Goal: Check status: Check status

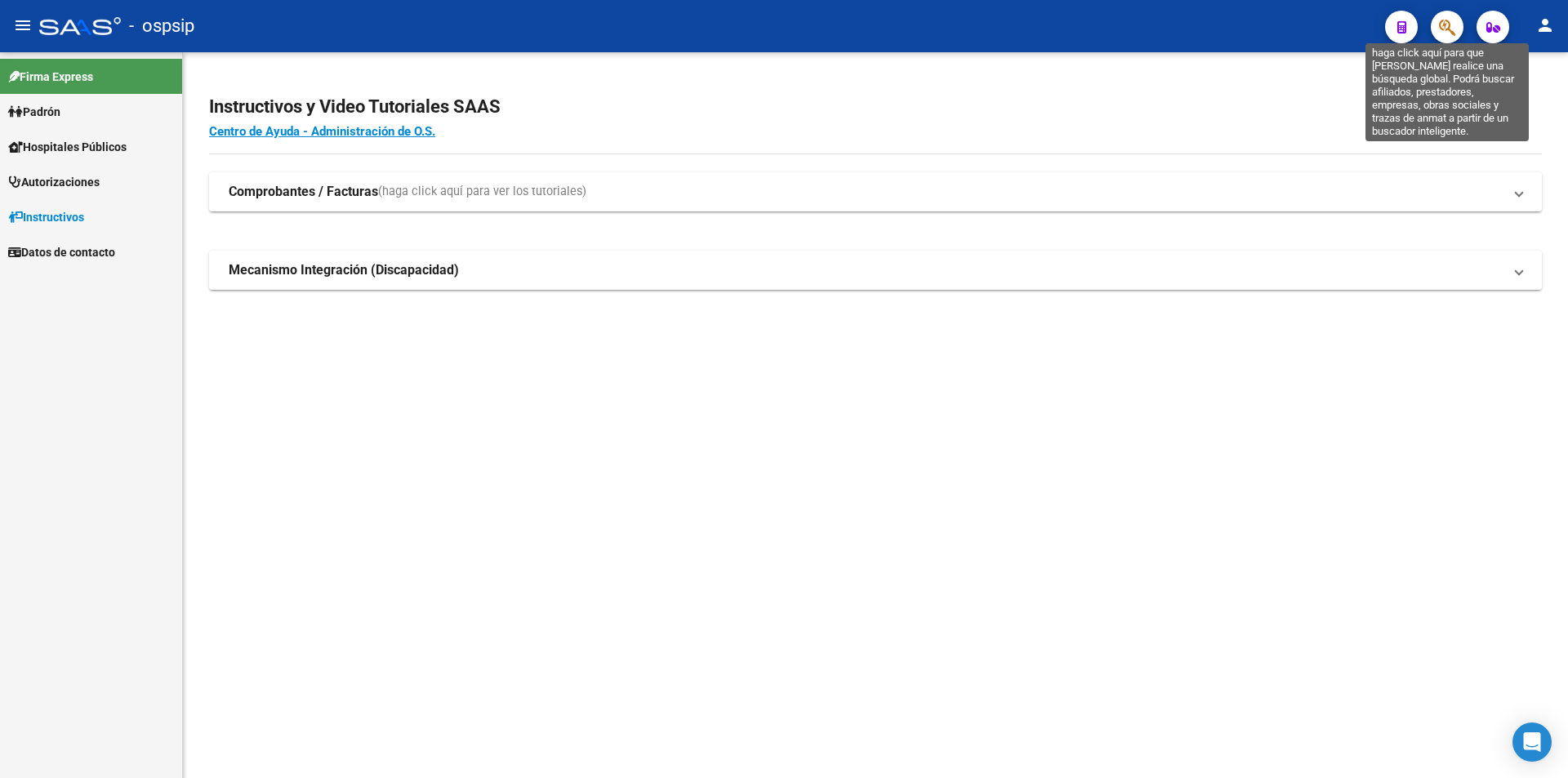
click at [1445, 23] on icon "button" at bounding box center [1447, 27] width 17 height 19
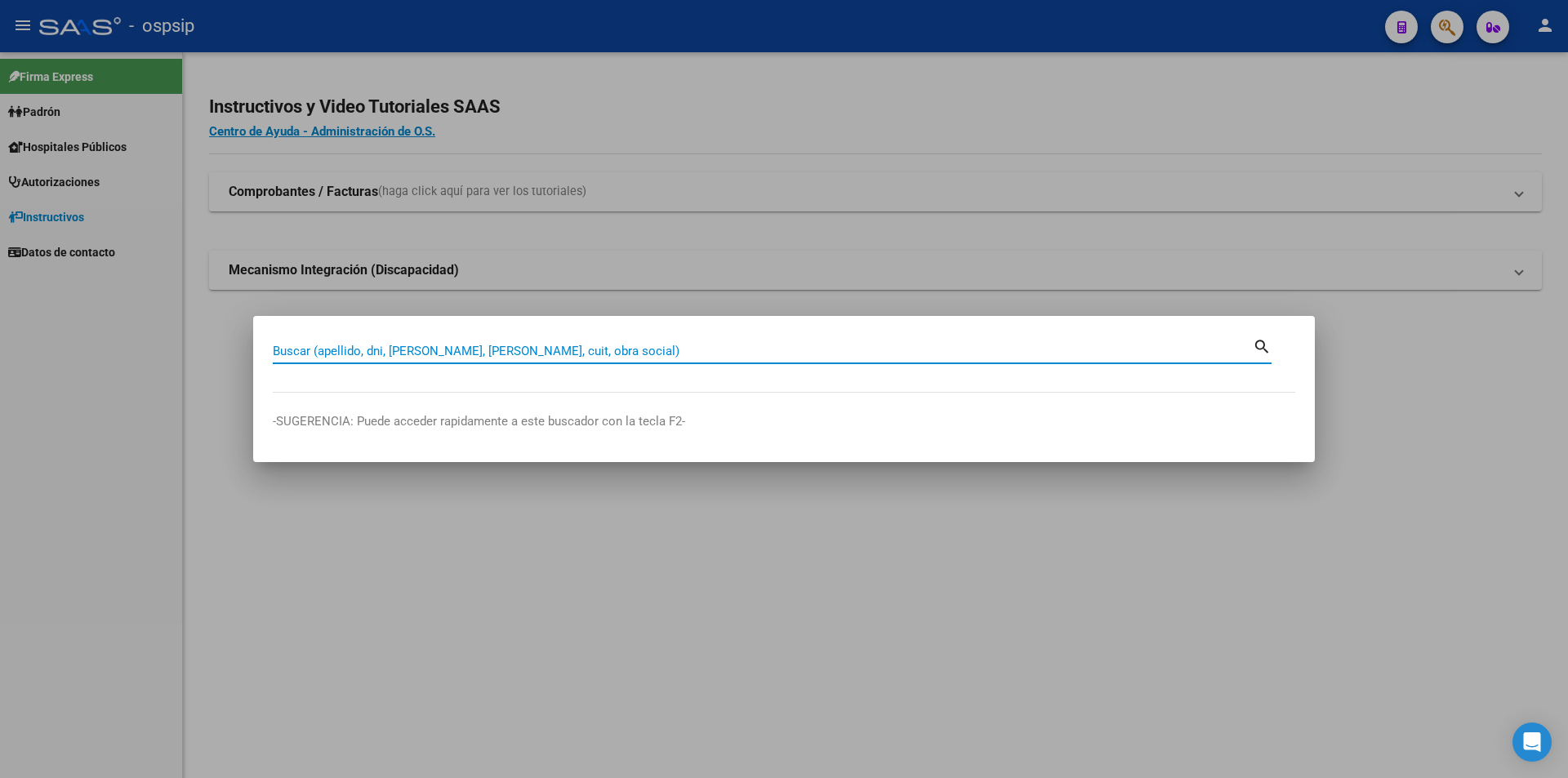
paste input "46207054"
type input "46207054"
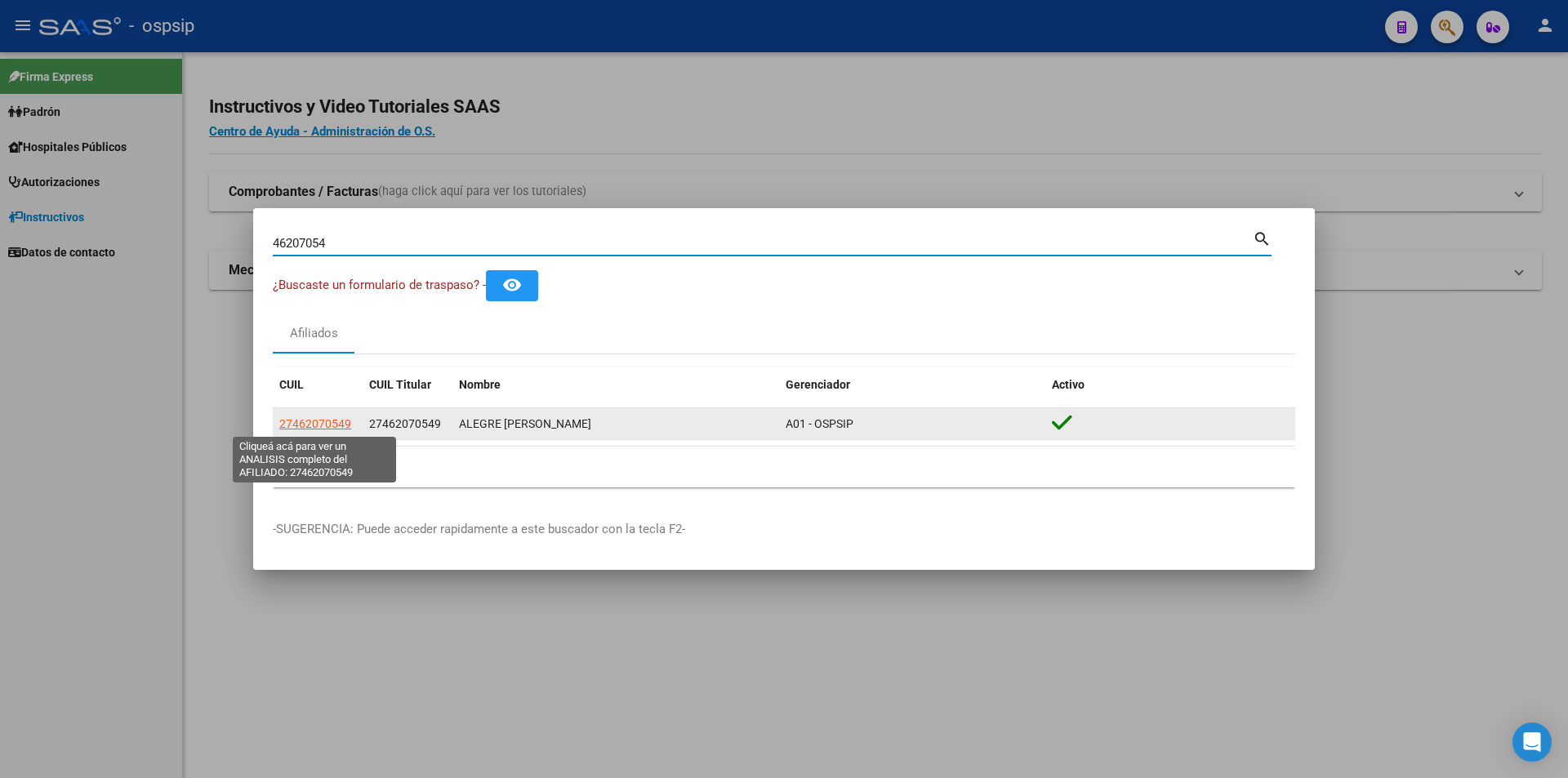
click at [315, 420] on span "27462070549" at bounding box center [315, 424] width 72 height 13
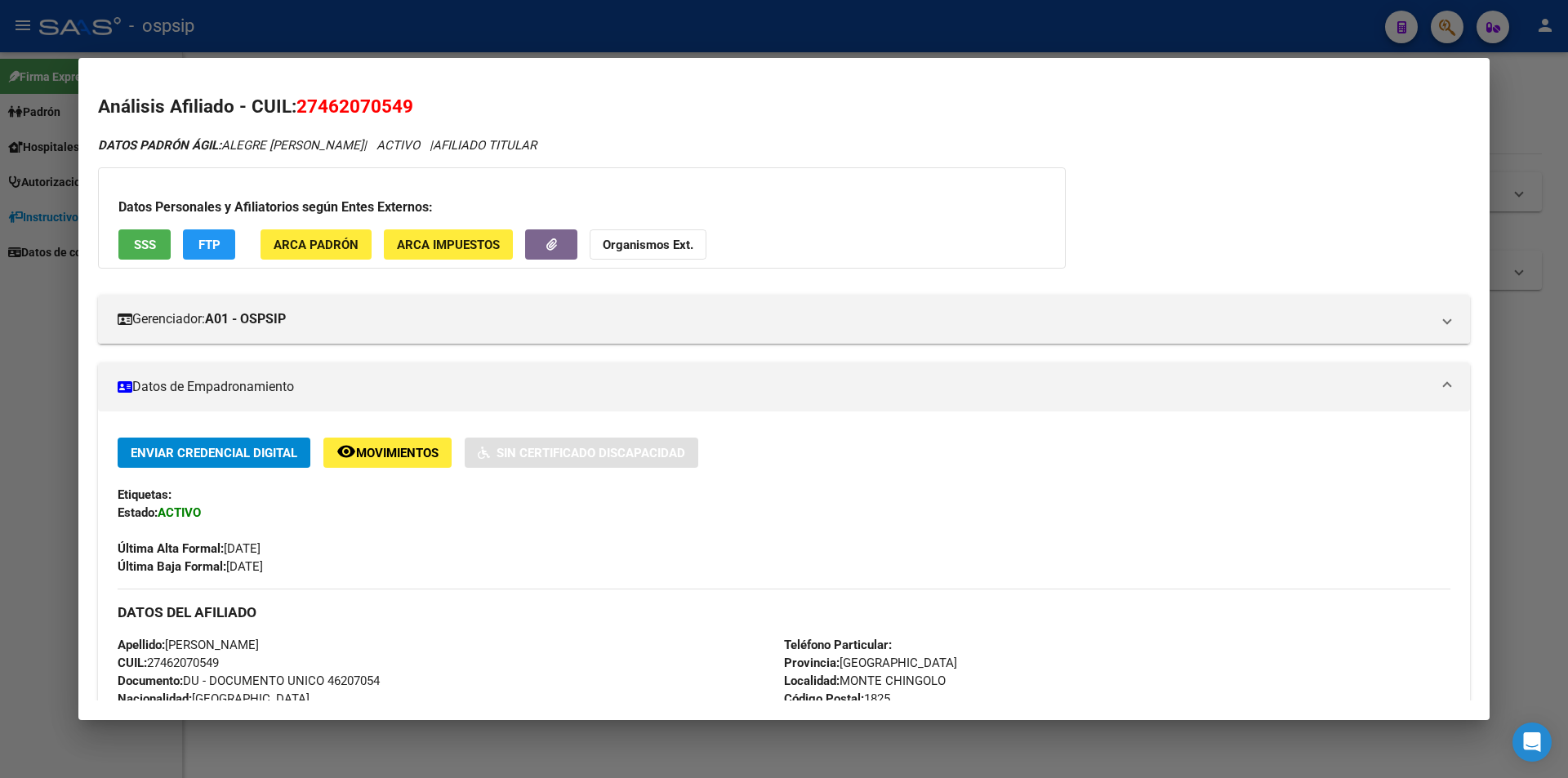
click at [545, 28] on div at bounding box center [784, 389] width 1568 height 778
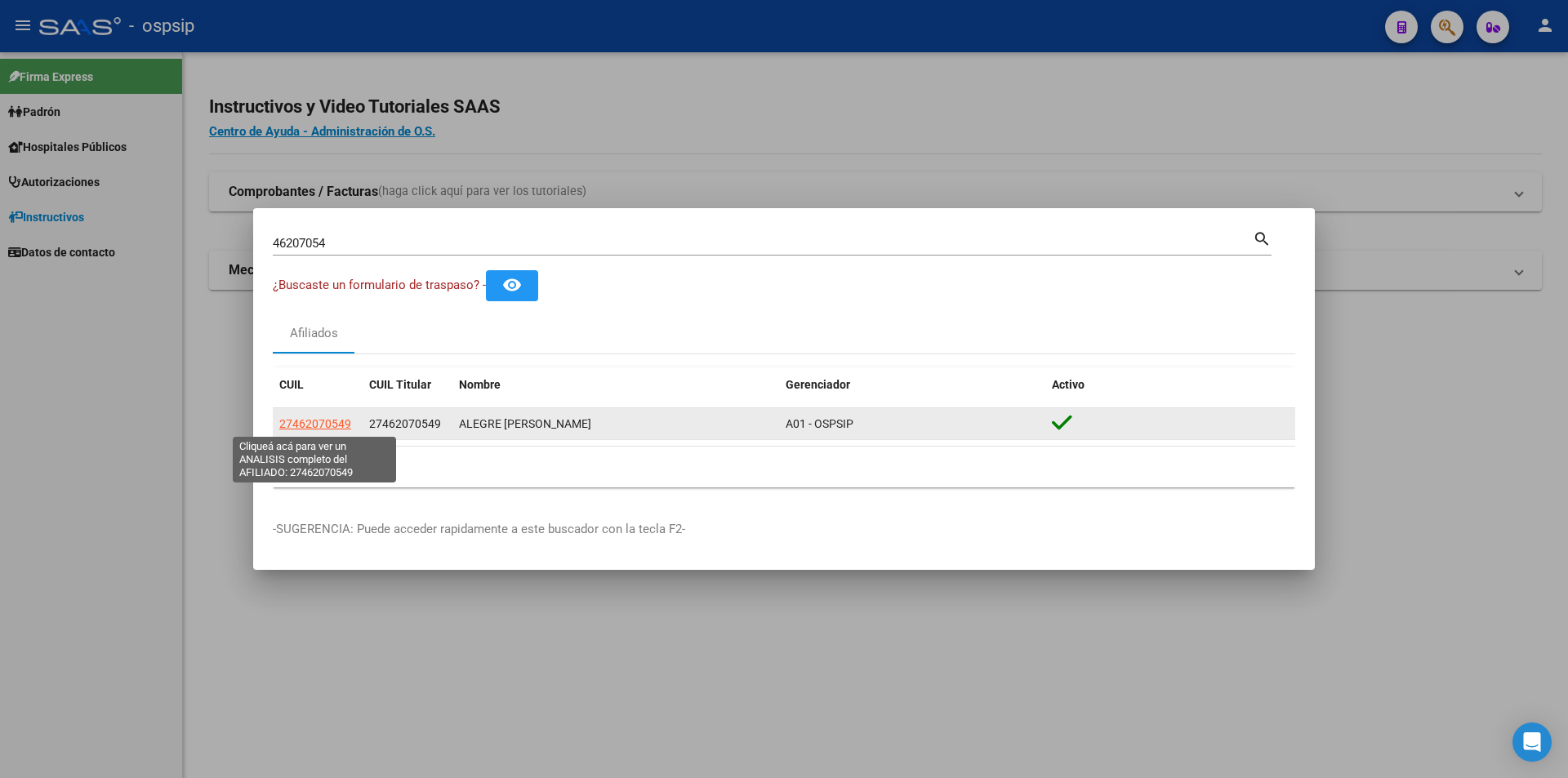
click at [338, 427] on span "27462070549" at bounding box center [315, 424] width 72 height 13
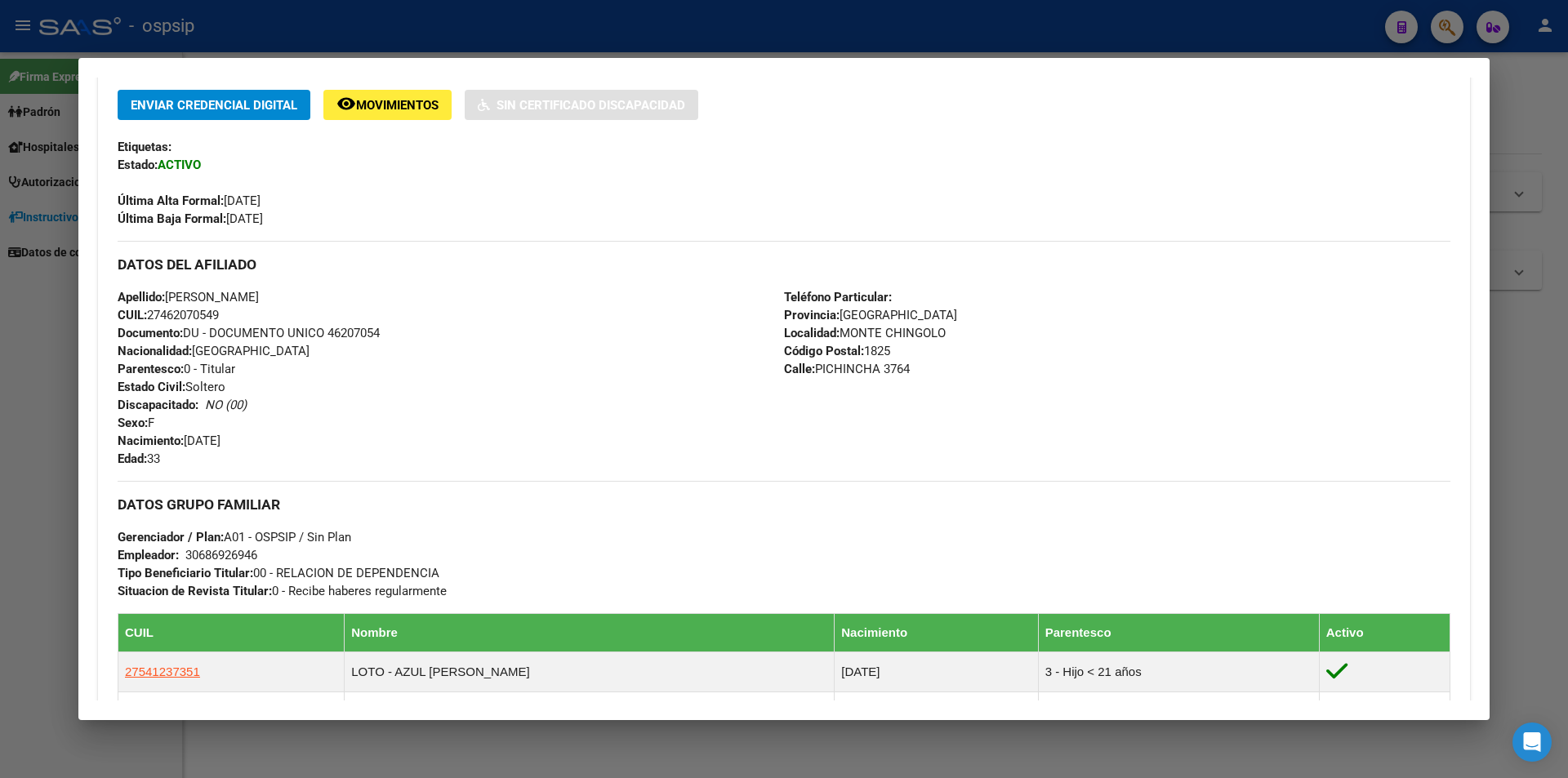
scroll to position [21, 0]
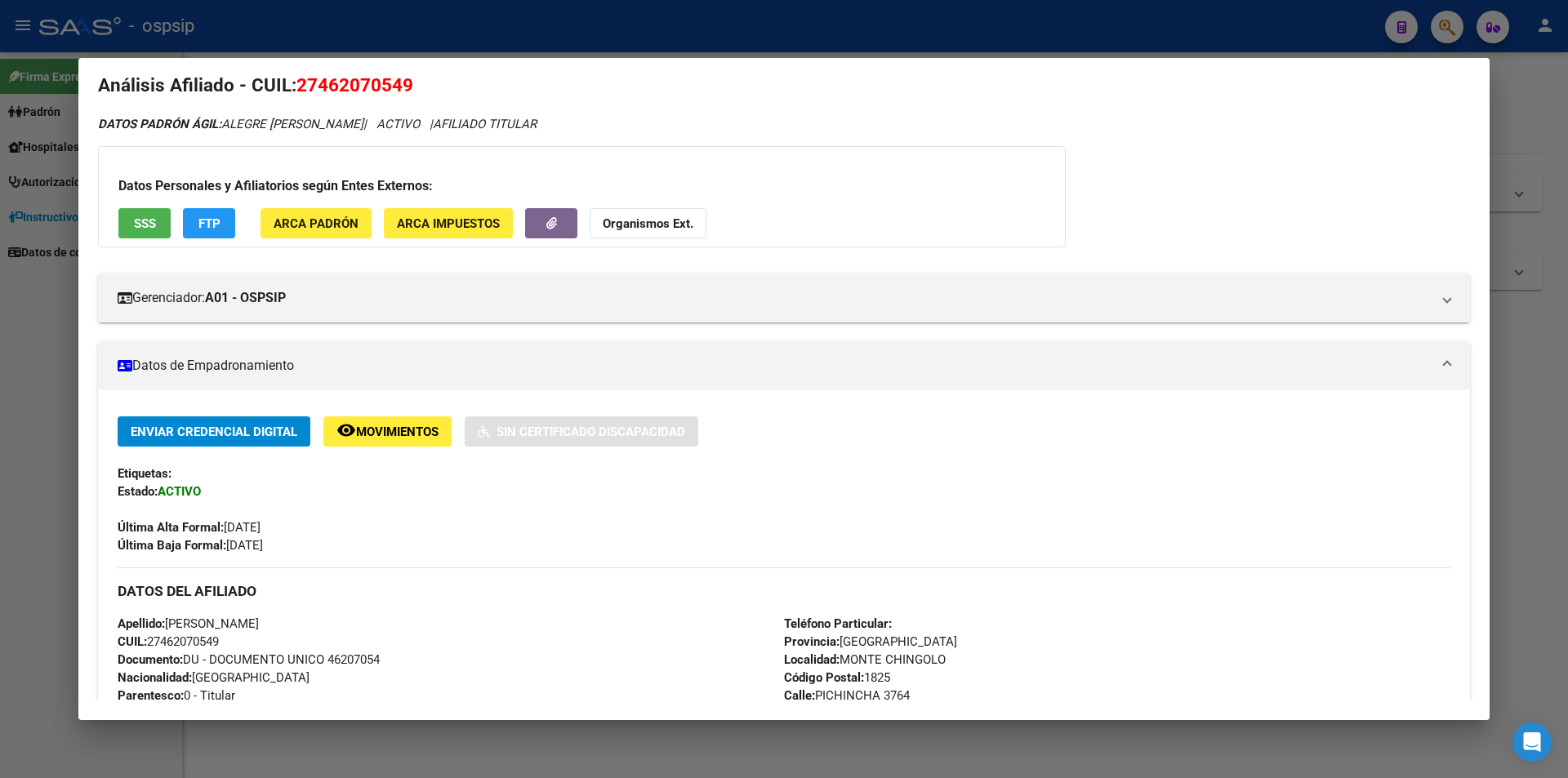
click at [147, 216] on span "SSS" at bounding box center [145, 224] width 22 height 15
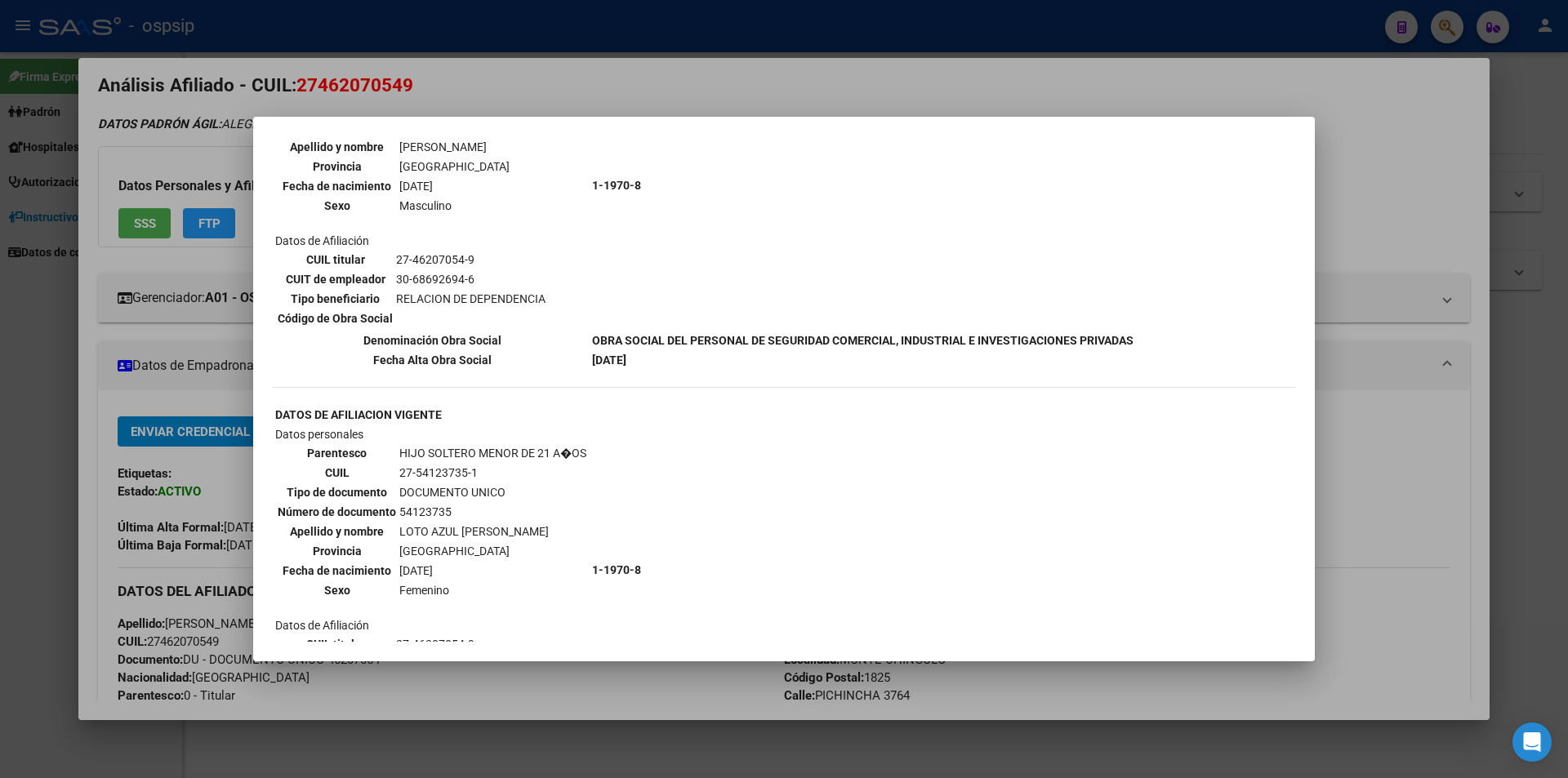
scroll to position [1361, 0]
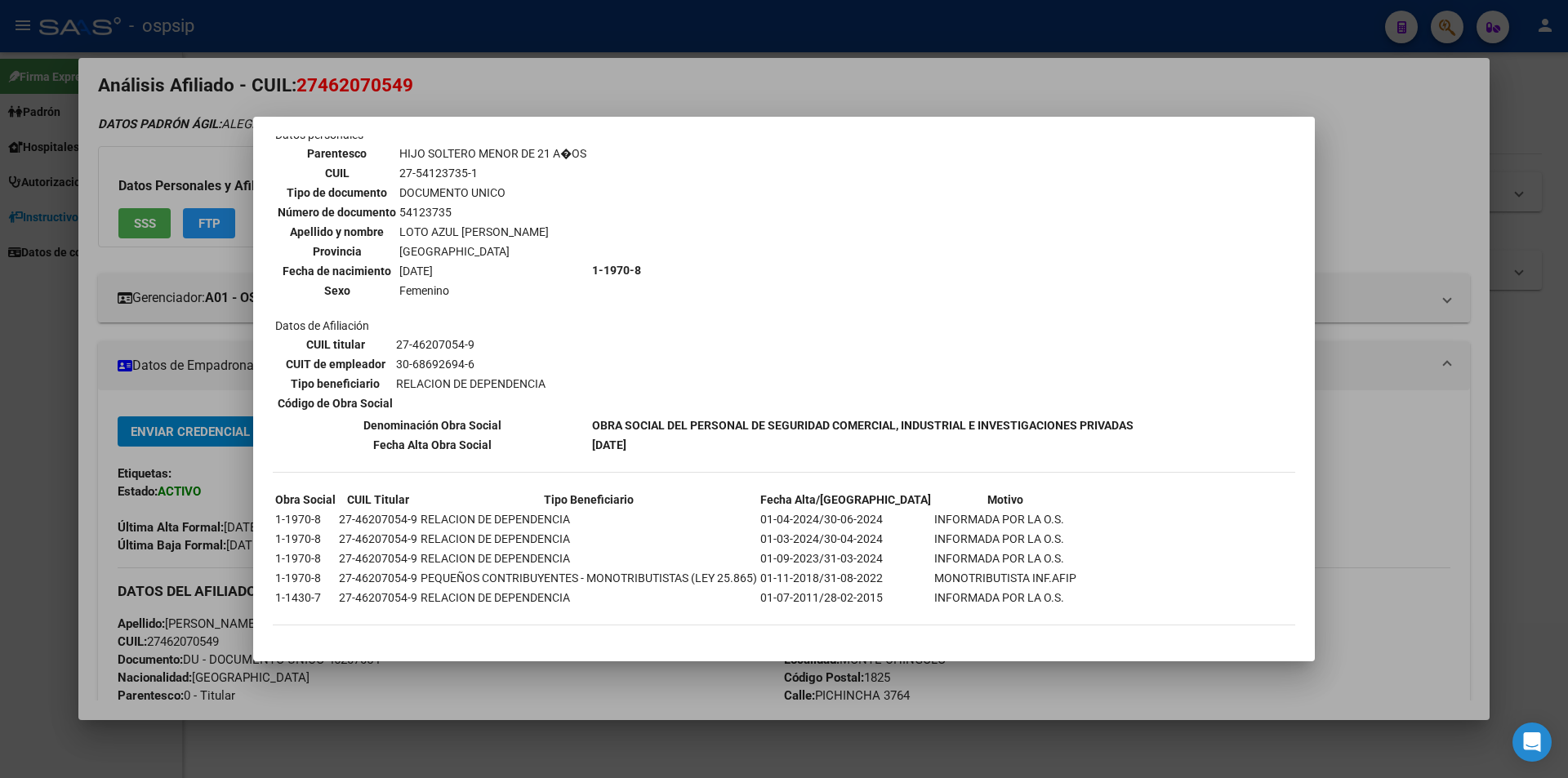
click at [444, 59] on div at bounding box center [784, 389] width 1568 height 778
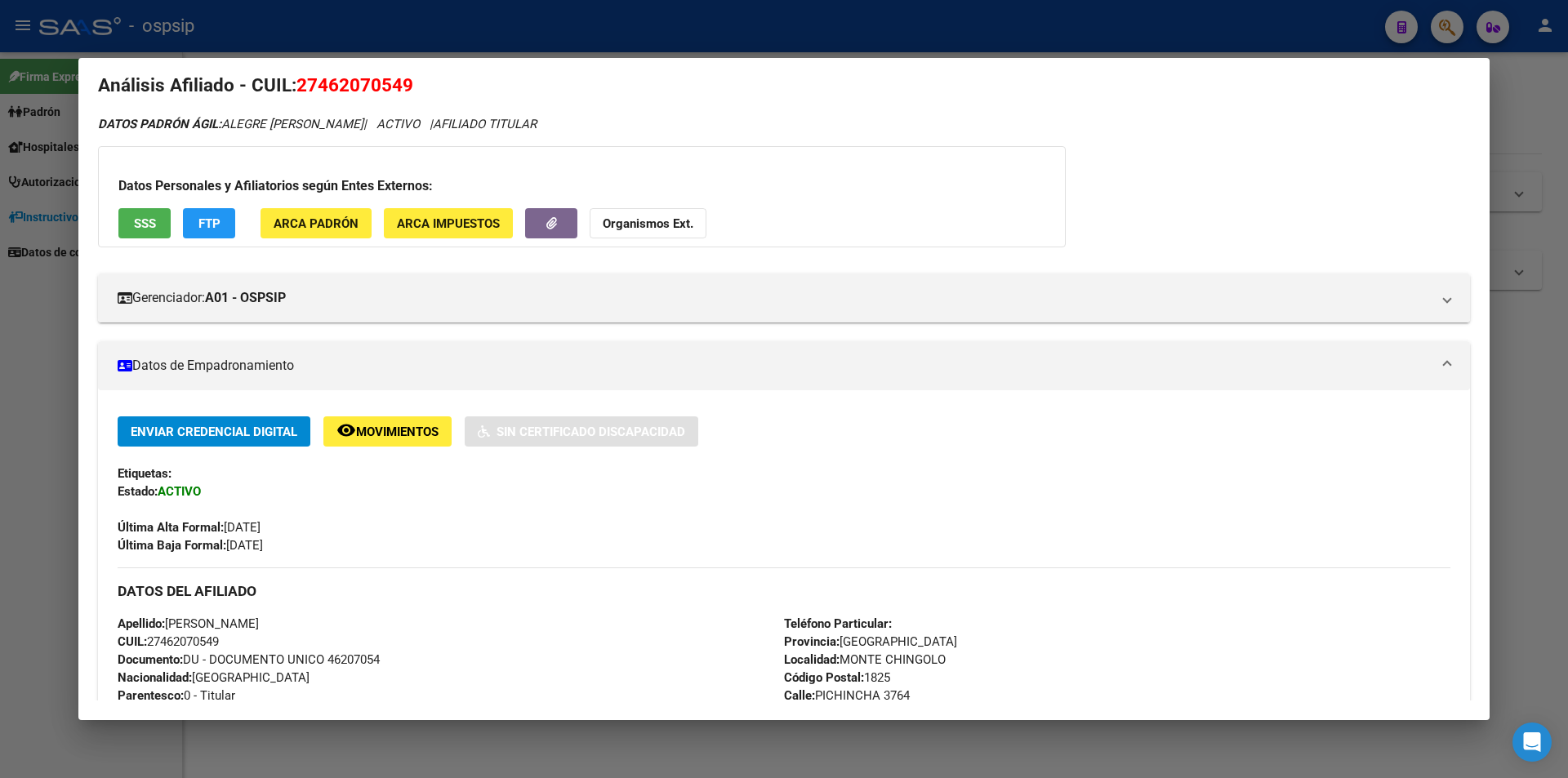
click at [412, 18] on div at bounding box center [784, 389] width 1568 height 778
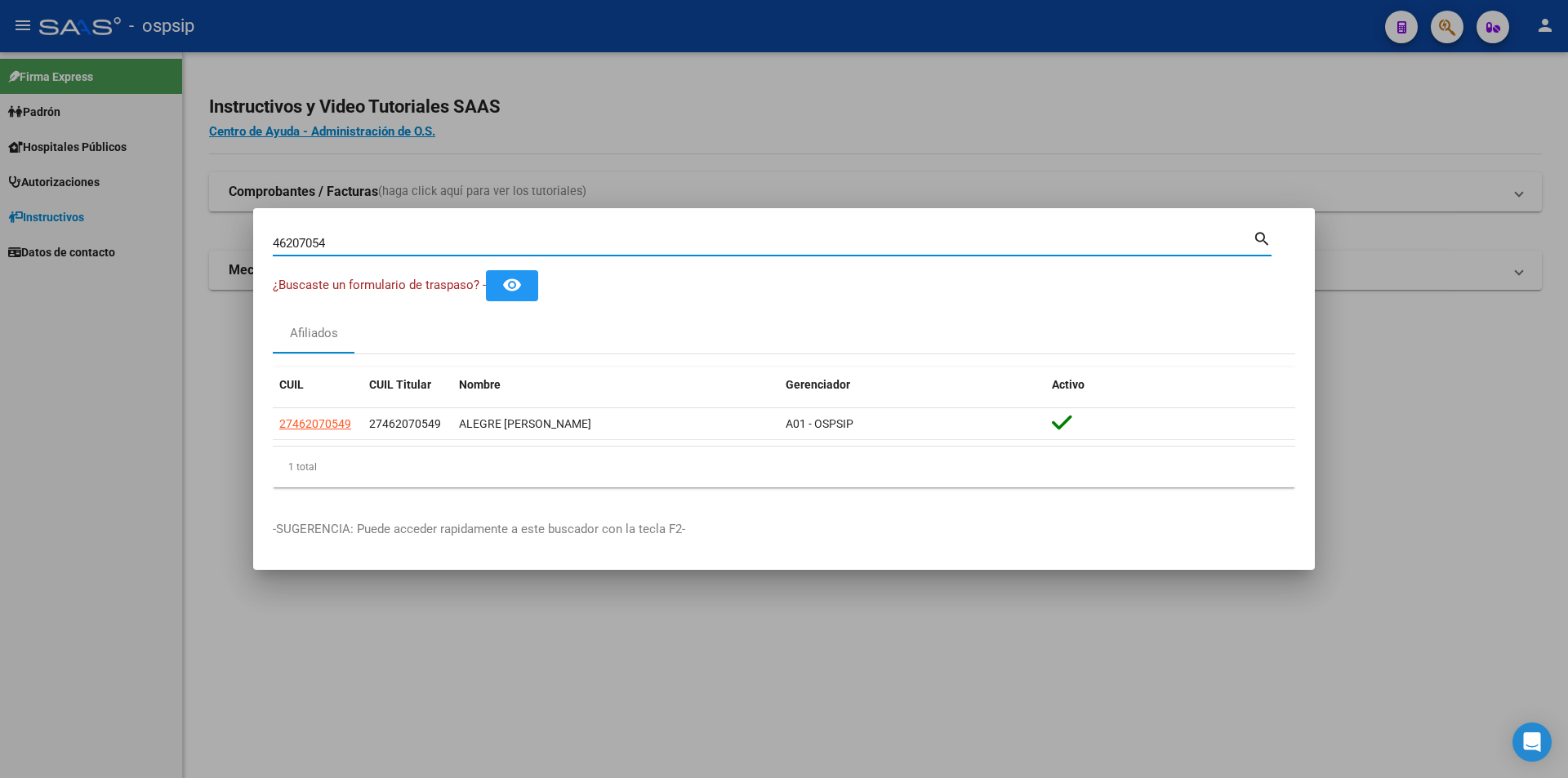
click at [551, 245] on input "46207054" at bounding box center [763, 243] width 980 height 15
paste input "46207054"
type input "46207054"
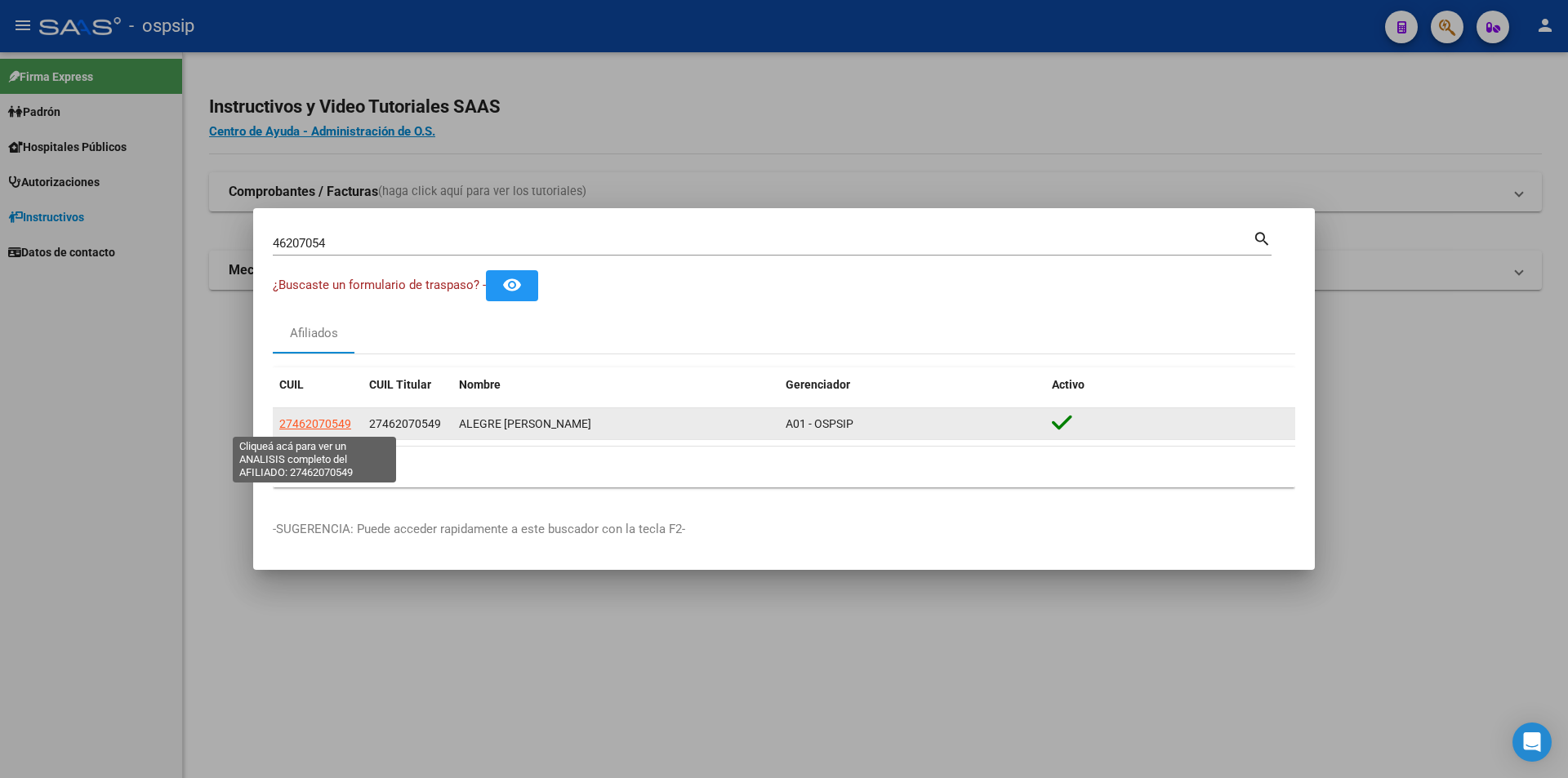
click at [343, 426] on span "27462070549" at bounding box center [315, 424] width 72 height 13
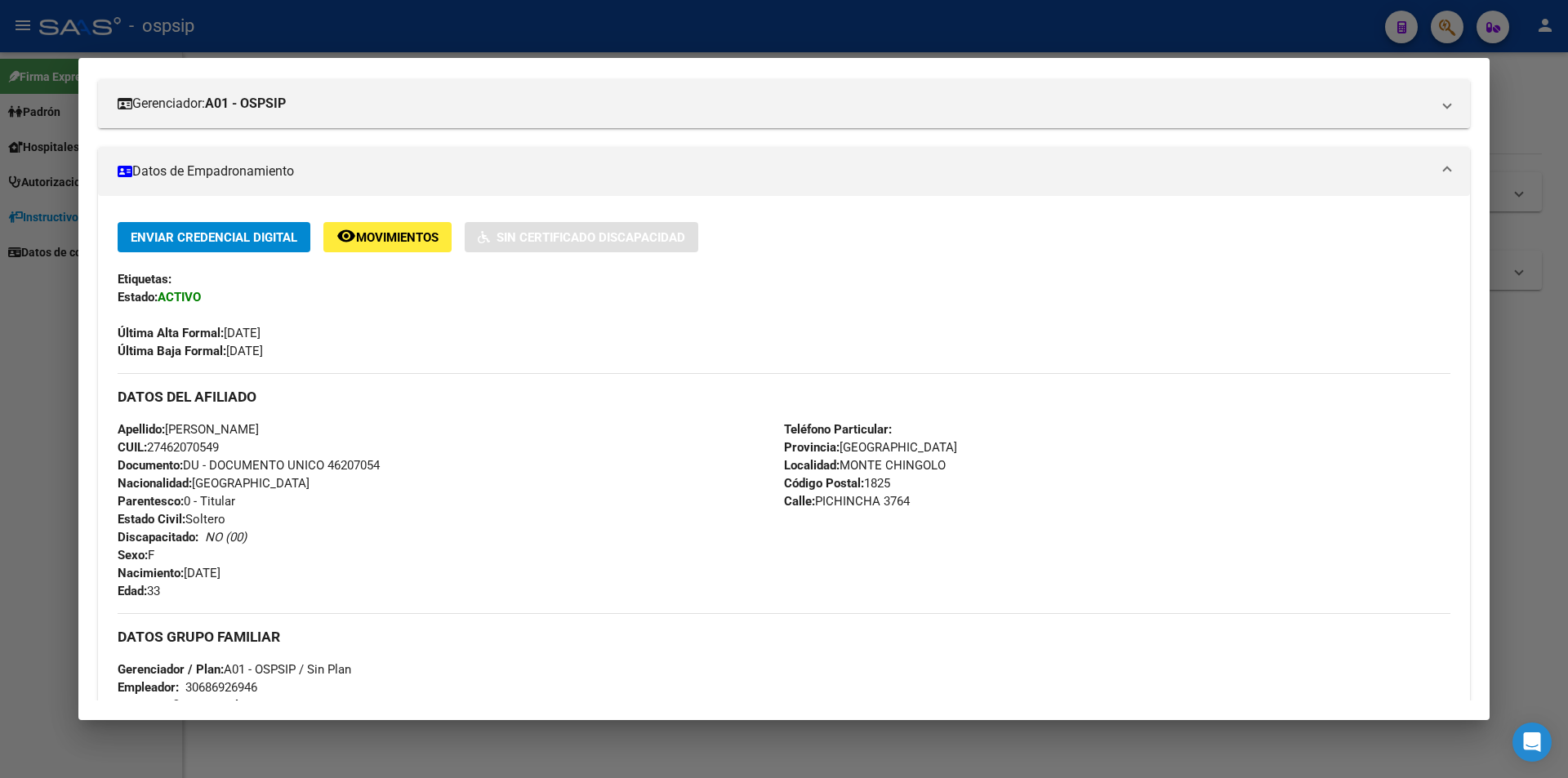
scroll to position [0, 0]
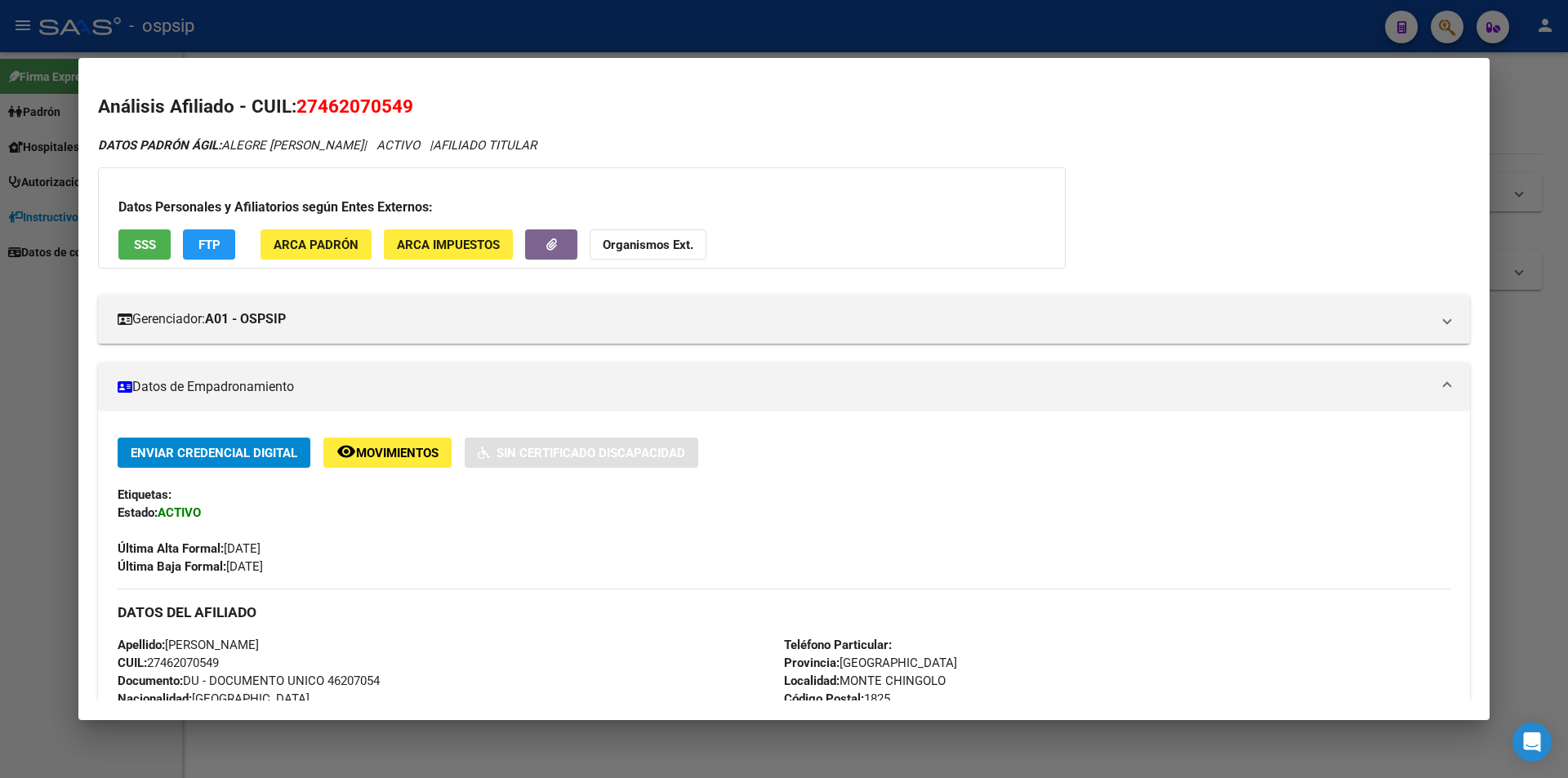
click at [677, 28] on div at bounding box center [784, 389] width 1568 height 778
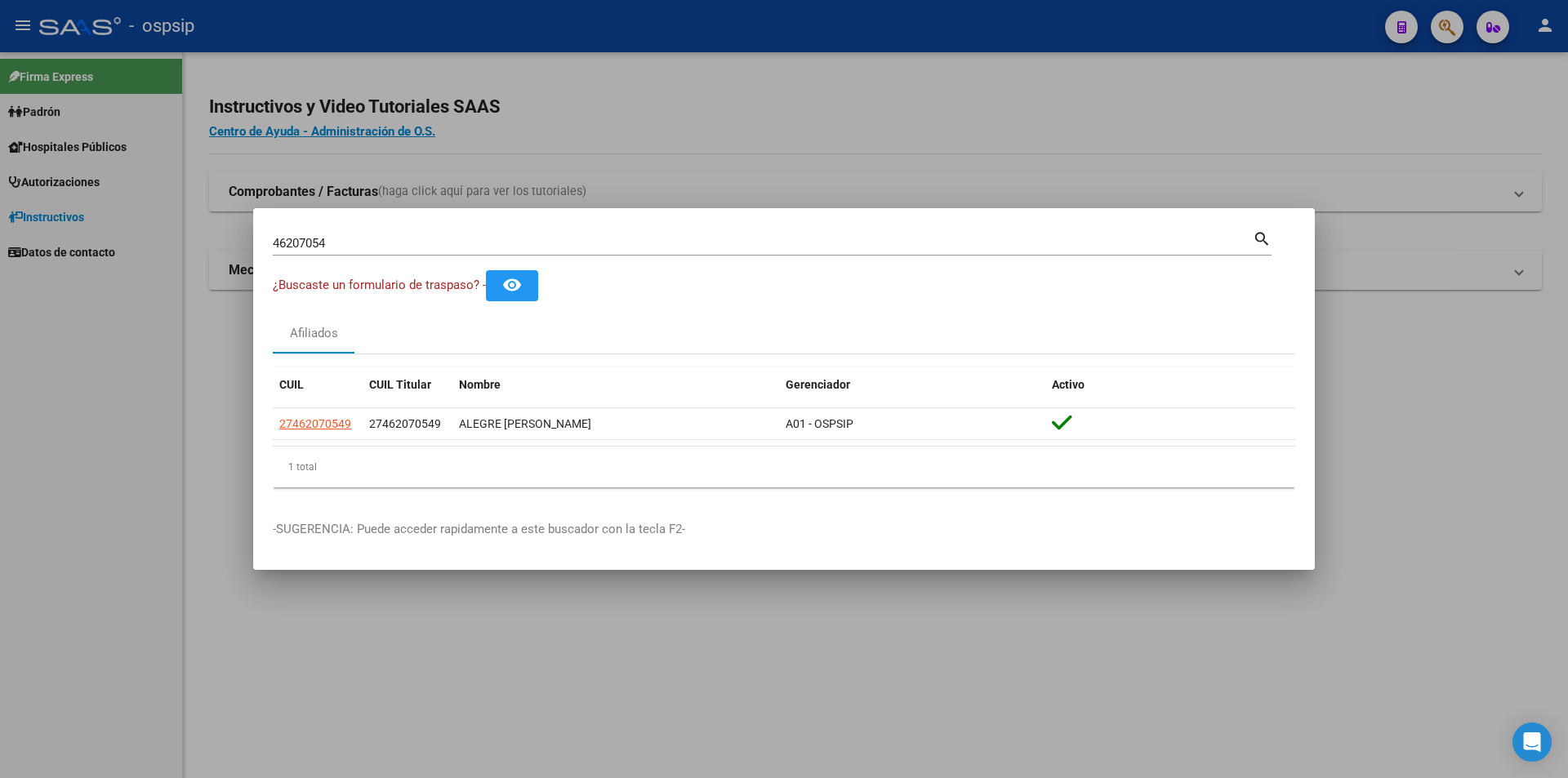
click at [533, 240] on input "46207054" at bounding box center [763, 243] width 980 height 15
drag, startPoint x: 533, startPoint y: 240, endPoint x: 502, endPoint y: 270, distance: 43.1
click at [537, 240] on input "46207054" at bounding box center [763, 243] width 980 height 15
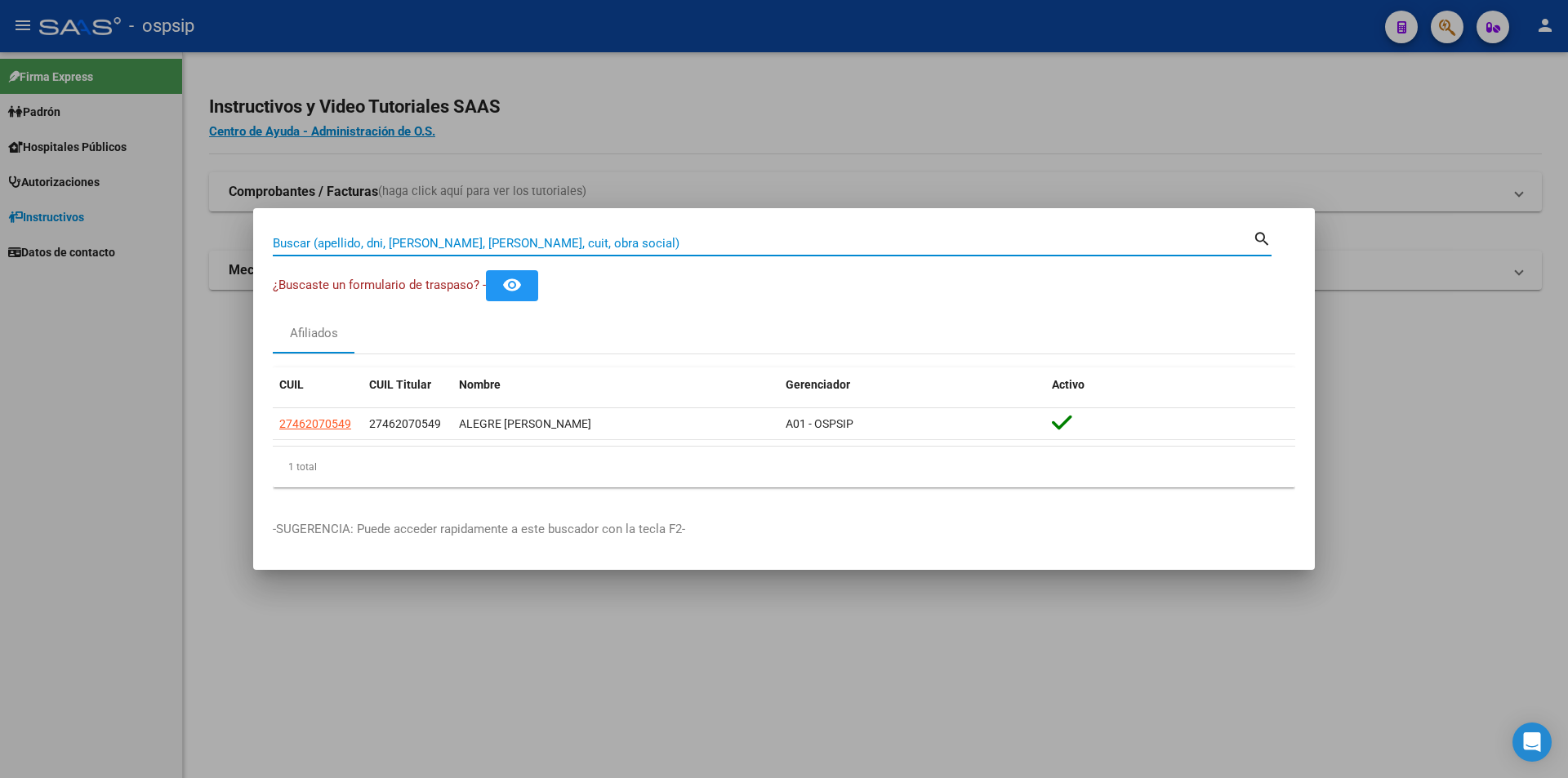
paste input "44128868"
type input "44128868"
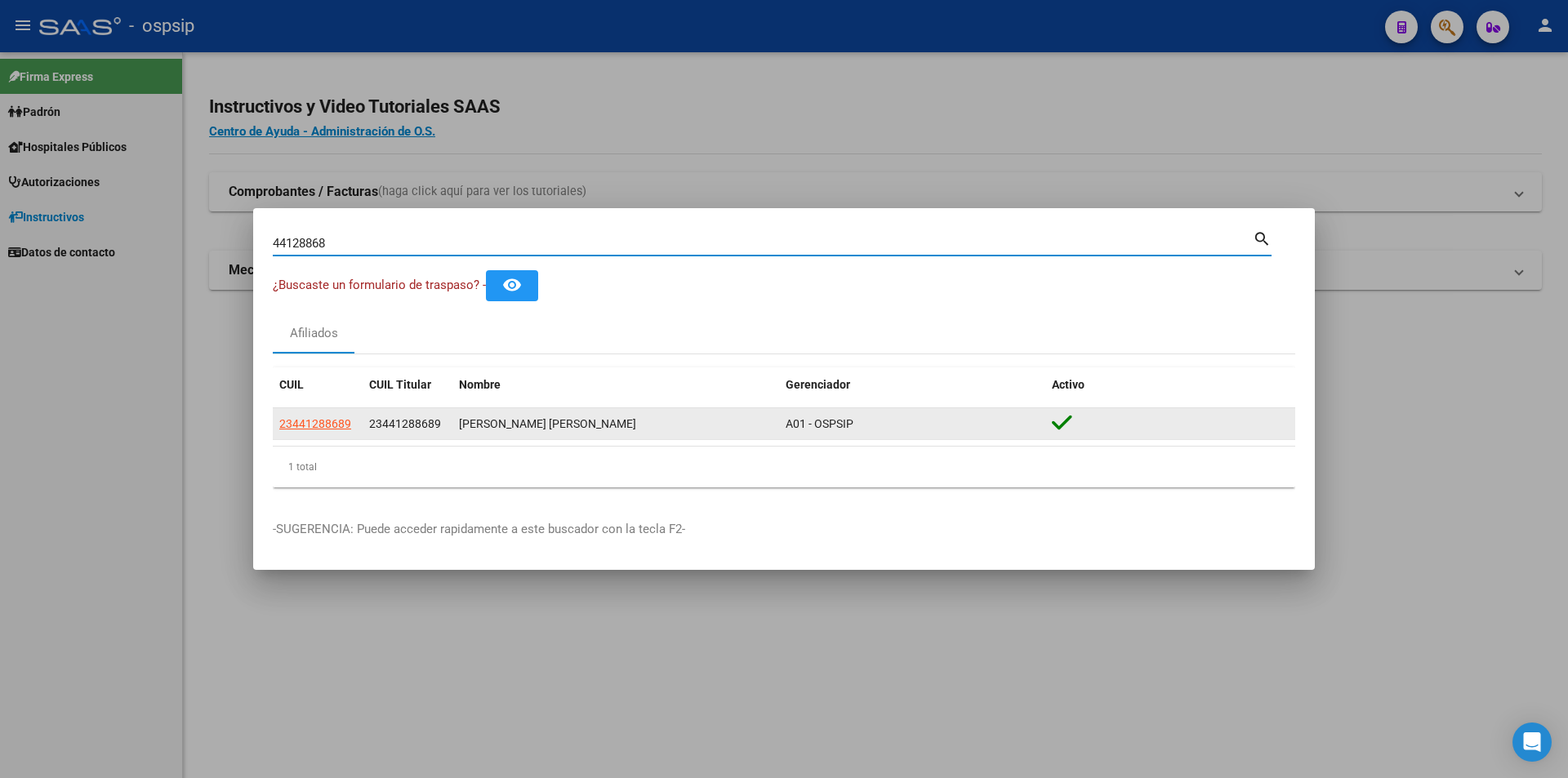
click at [334, 417] on span "23441288689" at bounding box center [315, 424] width 72 height 13
type textarea "23441288689"
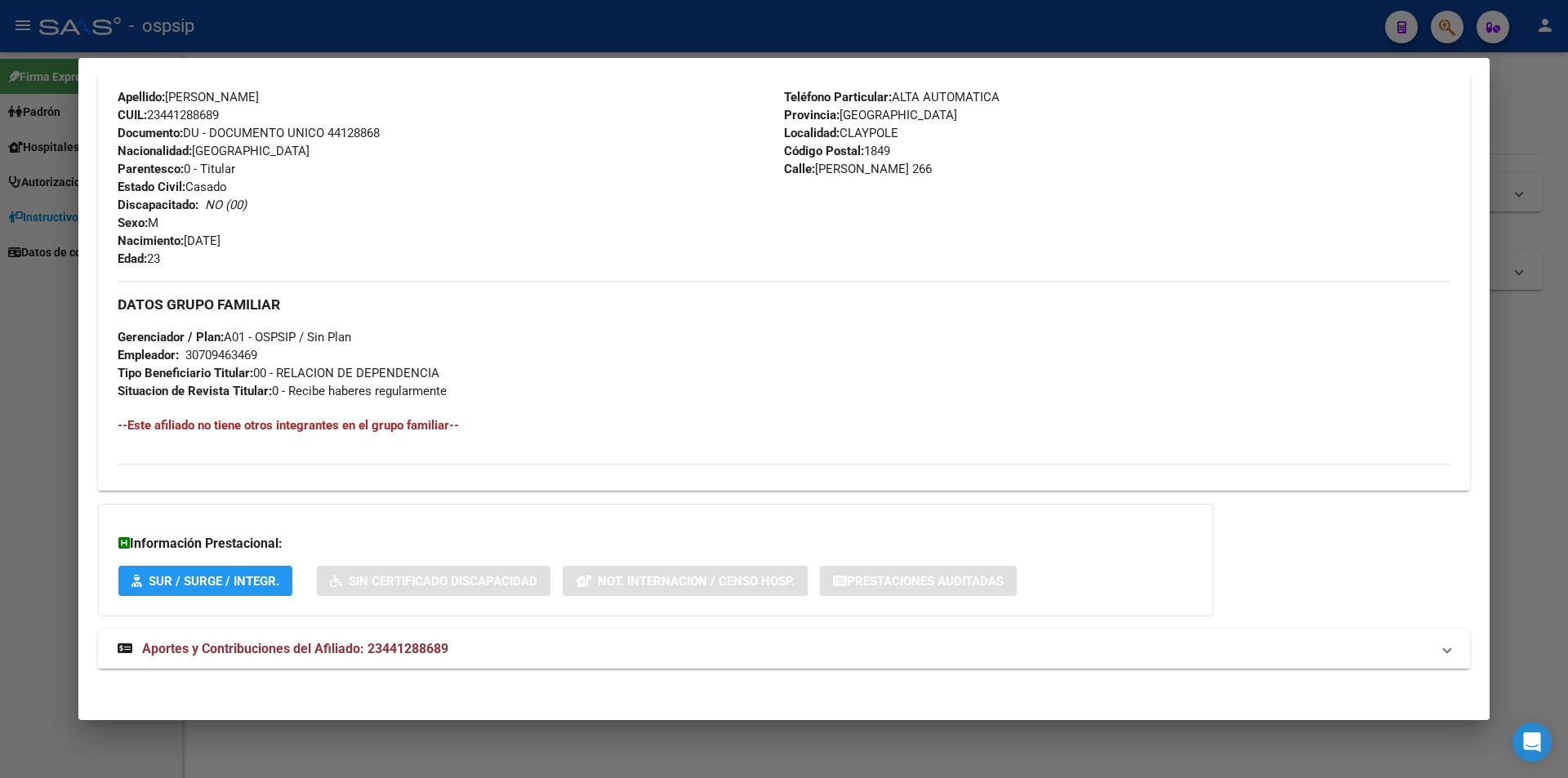
scroll to position [602, 0]
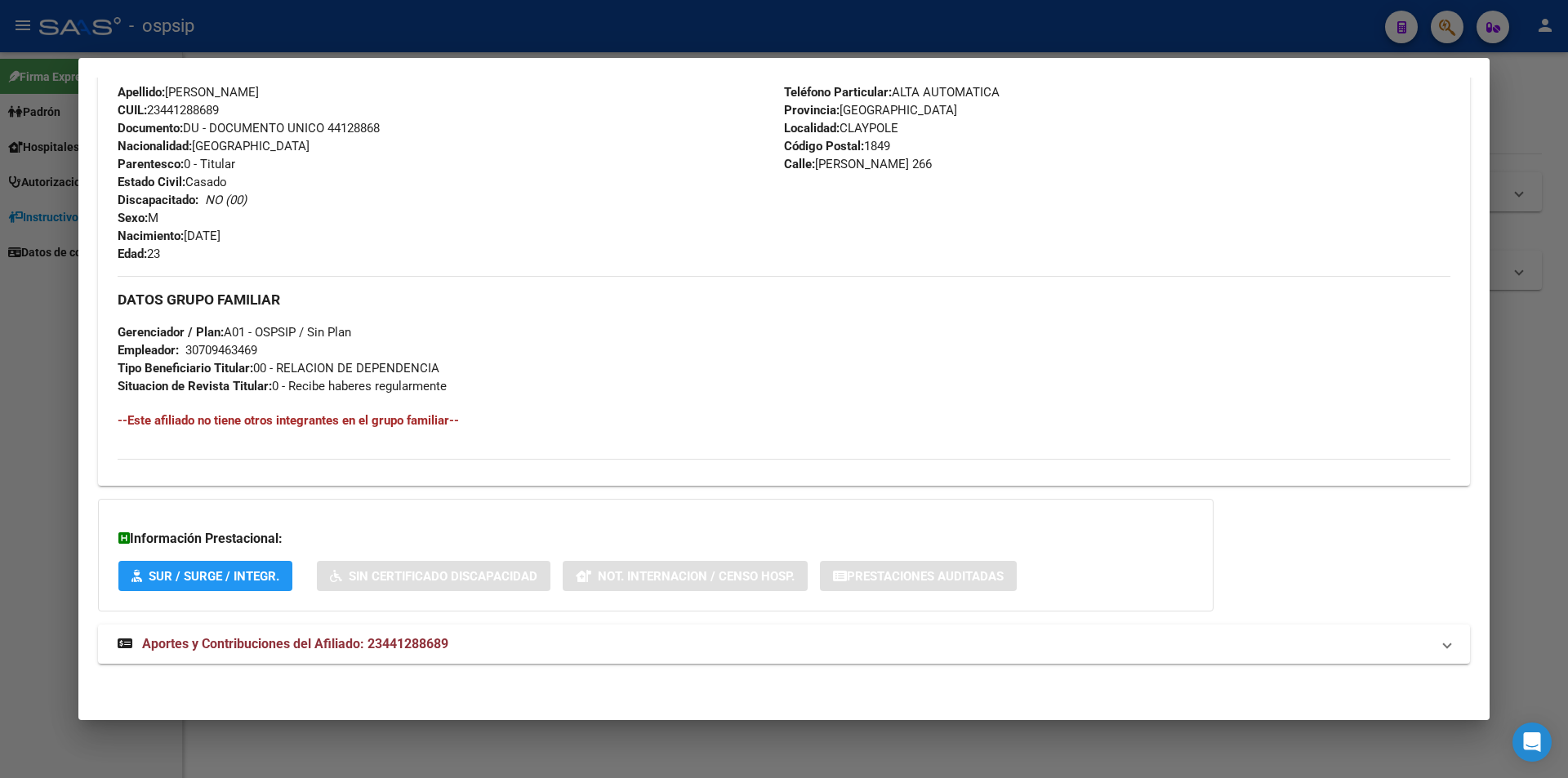
click at [764, 5] on div at bounding box center [784, 389] width 1568 height 778
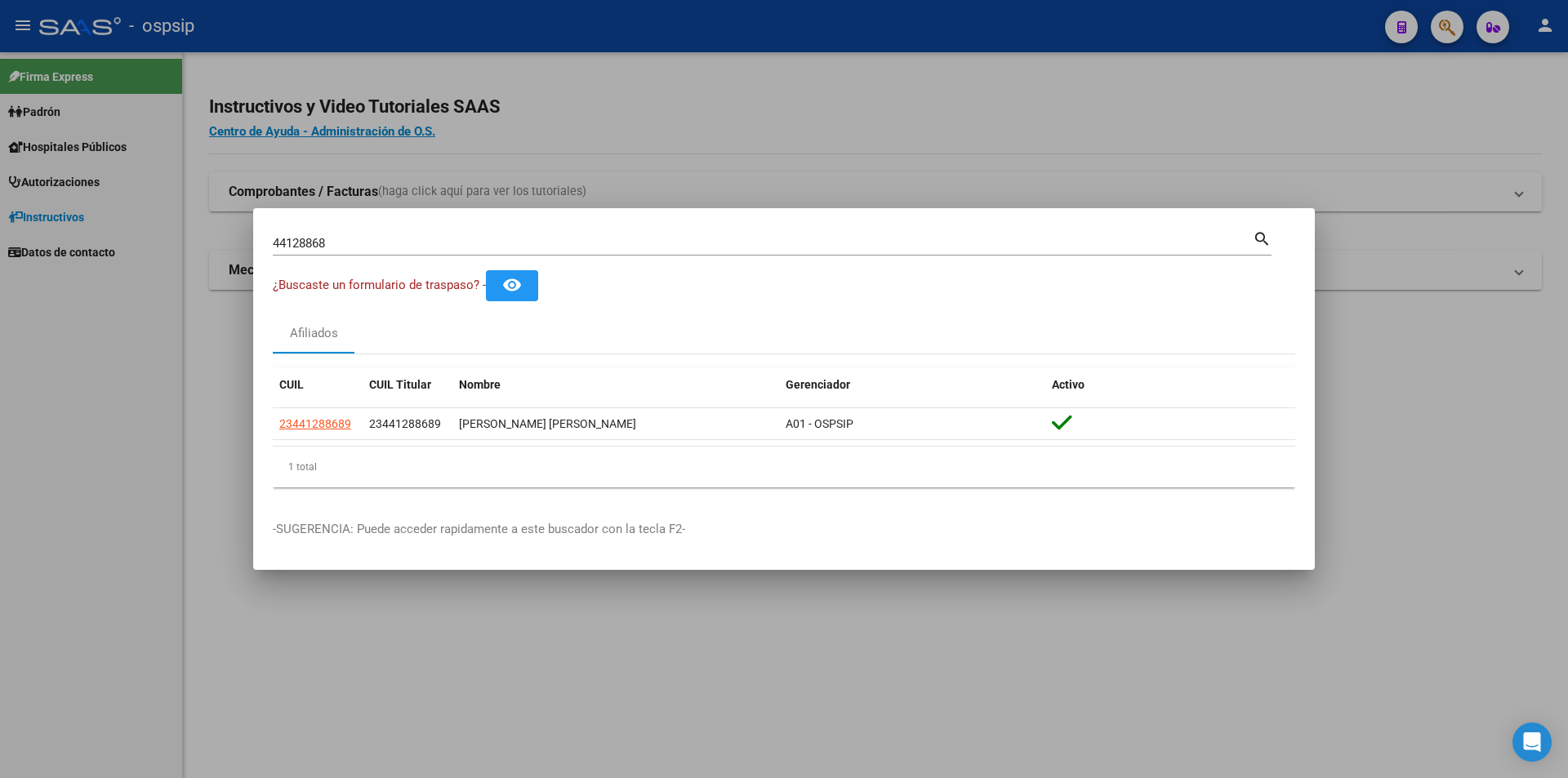
click at [772, 226] on mat-dialog-container "44128868 Buscar (apellido, dni, cuil, nro traspaso, cuit, obra social) search ¿…" at bounding box center [784, 389] width 1062 height 362
click at [773, 237] on div "44128868 Buscar (apellido, dni, [PERSON_NAME], [PERSON_NAME], cuit, obra social)" at bounding box center [763, 243] width 980 height 24
click at [773, 237] on input "44128868" at bounding box center [763, 243] width 980 height 15
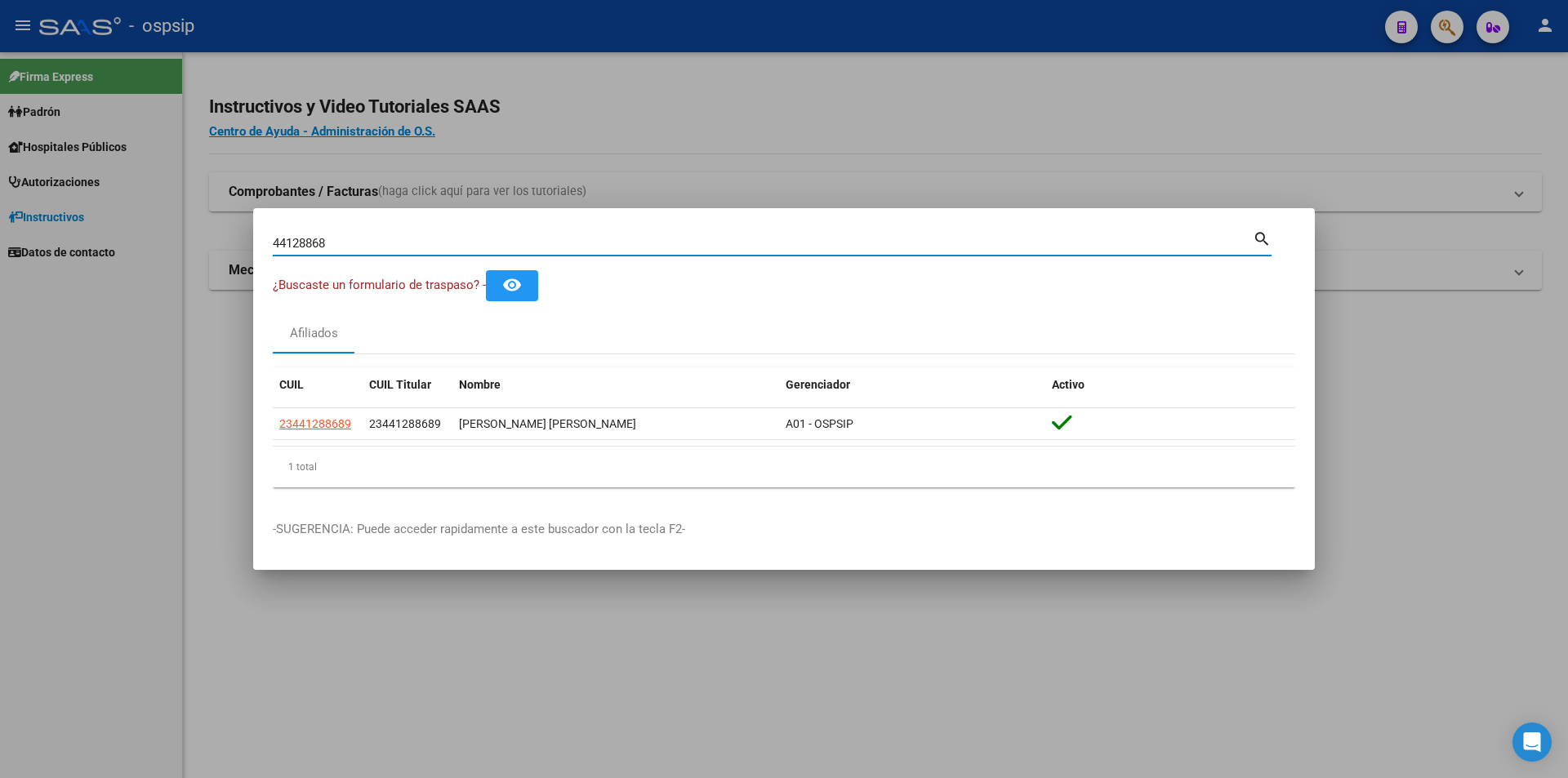
click at [773, 237] on input "44128868" at bounding box center [763, 243] width 980 height 15
paste input "16557692"
type input "16557692"
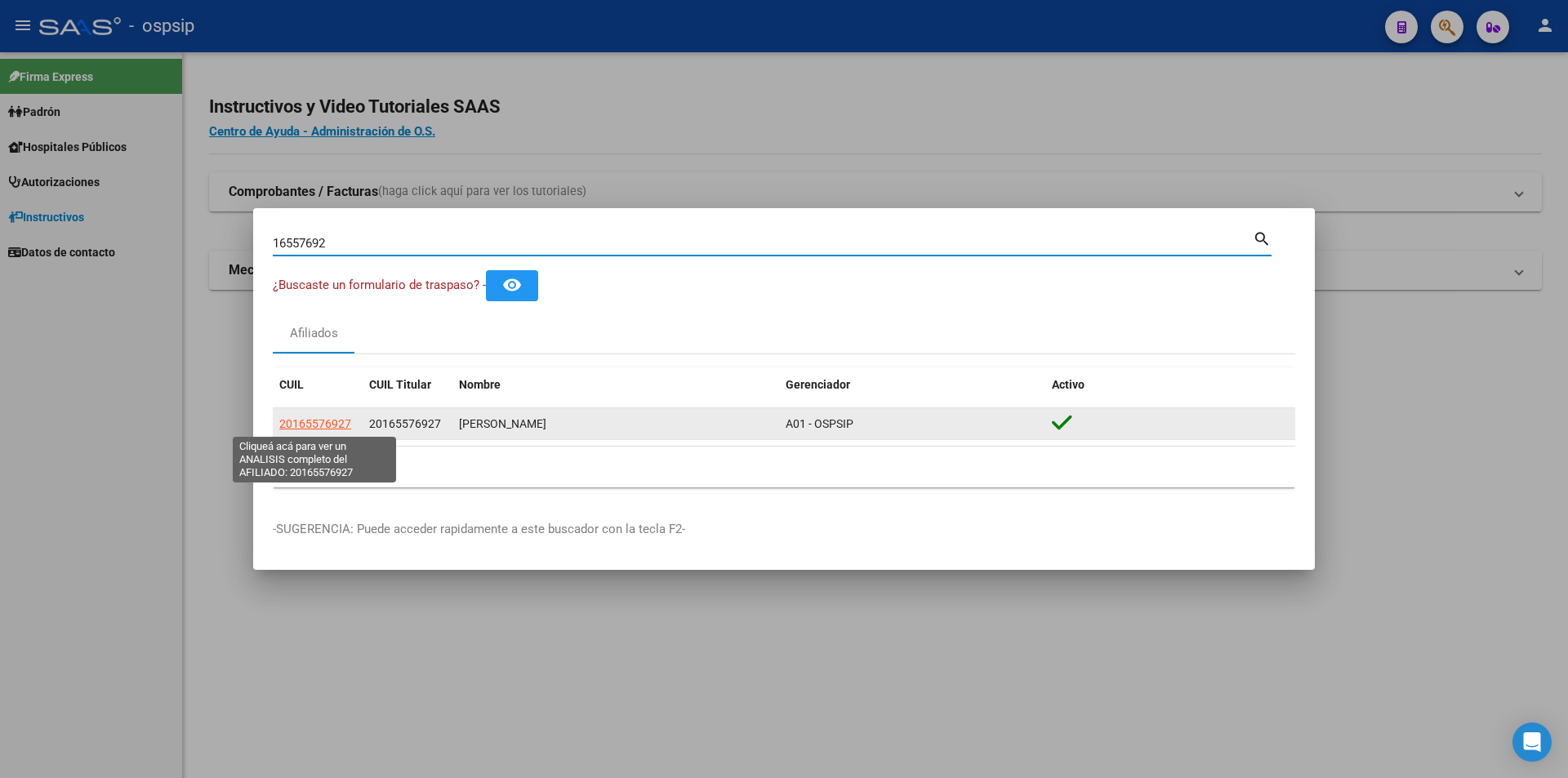
click at [347, 420] on span "20165576927" at bounding box center [315, 424] width 72 height 13
type textarea "20165576927"
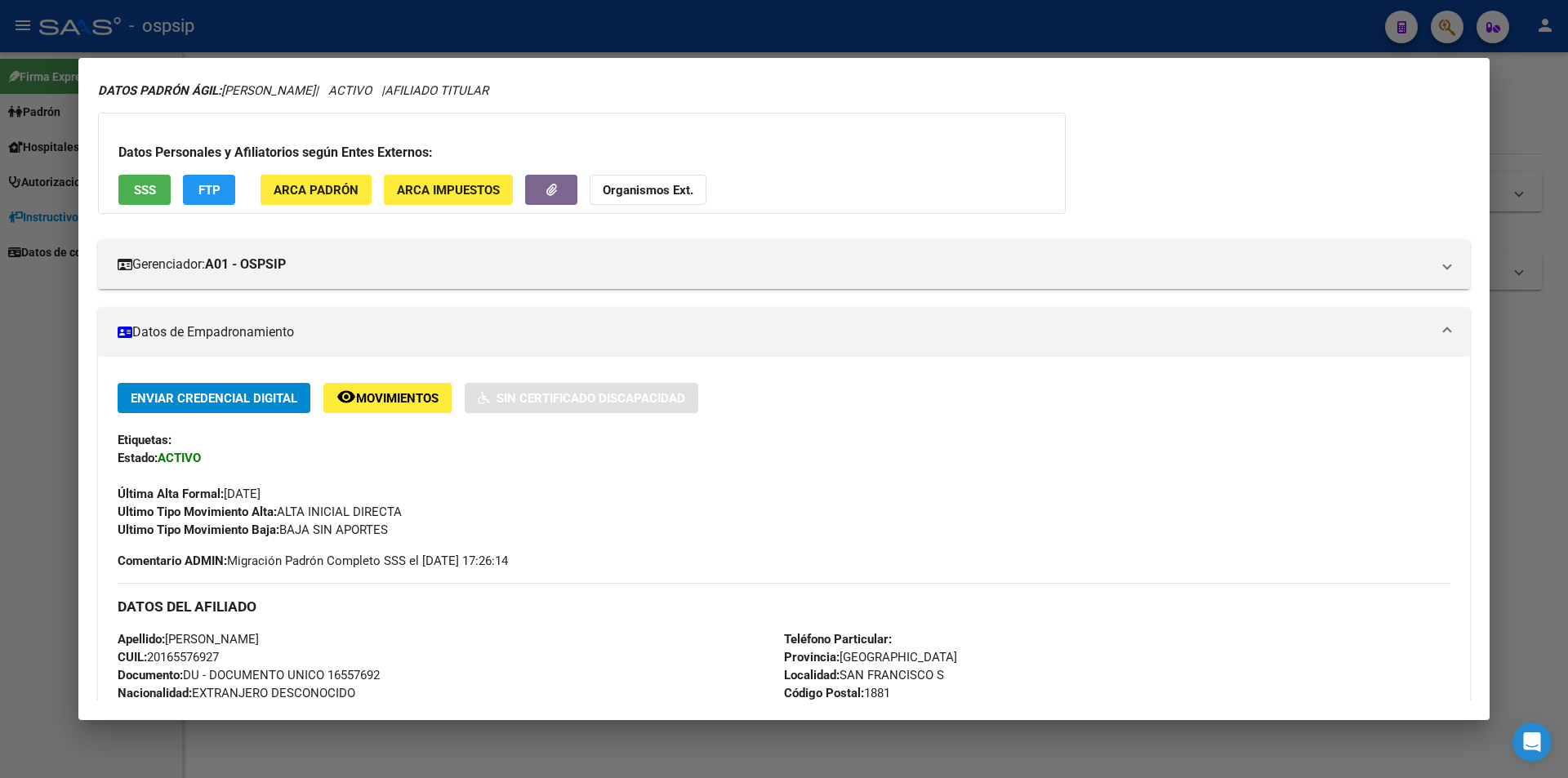
scroll to position [0, 0]
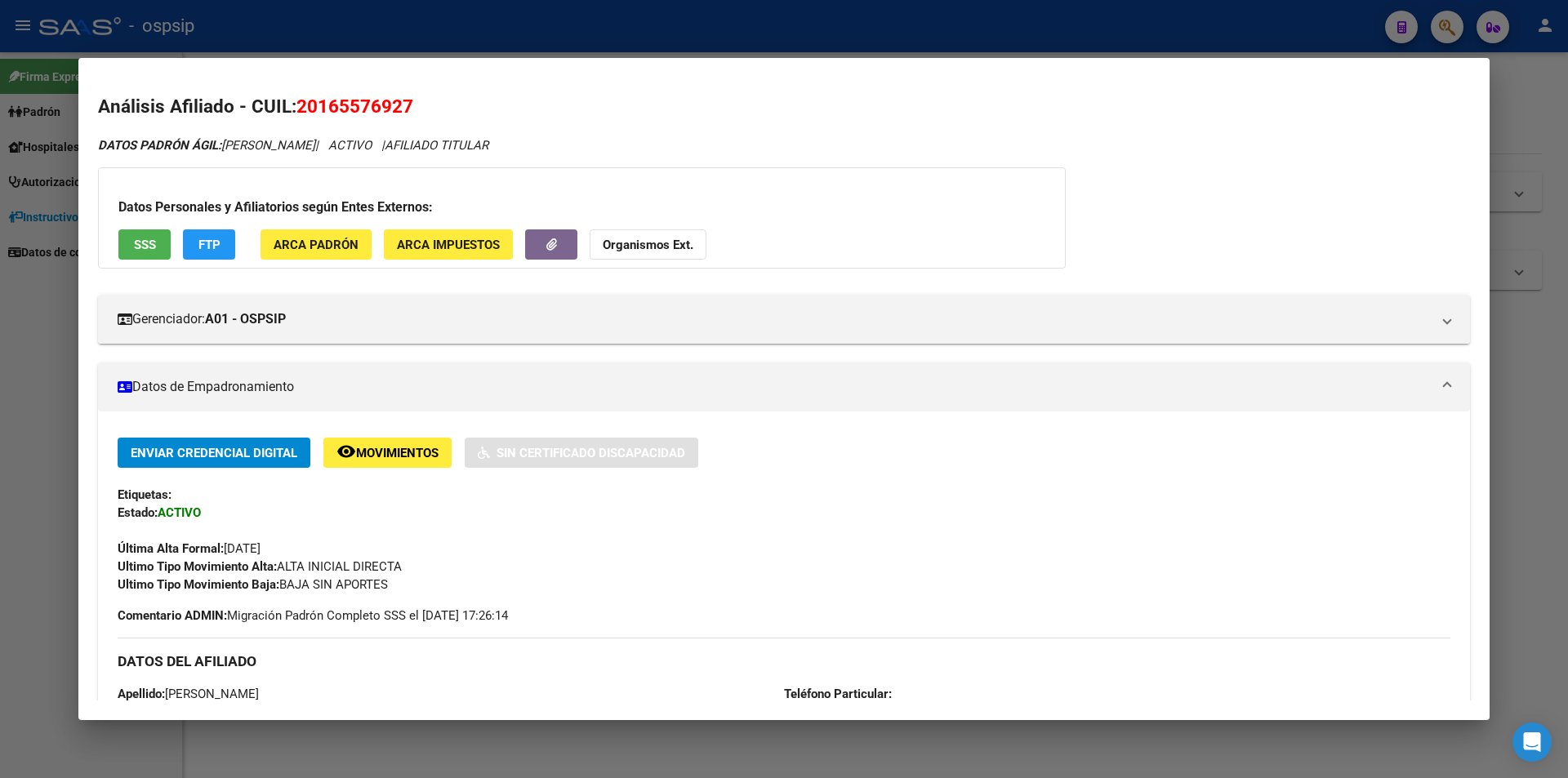
click at [152, 248] on span "SSS" at bounding box center [145, 245] width 22 height 15
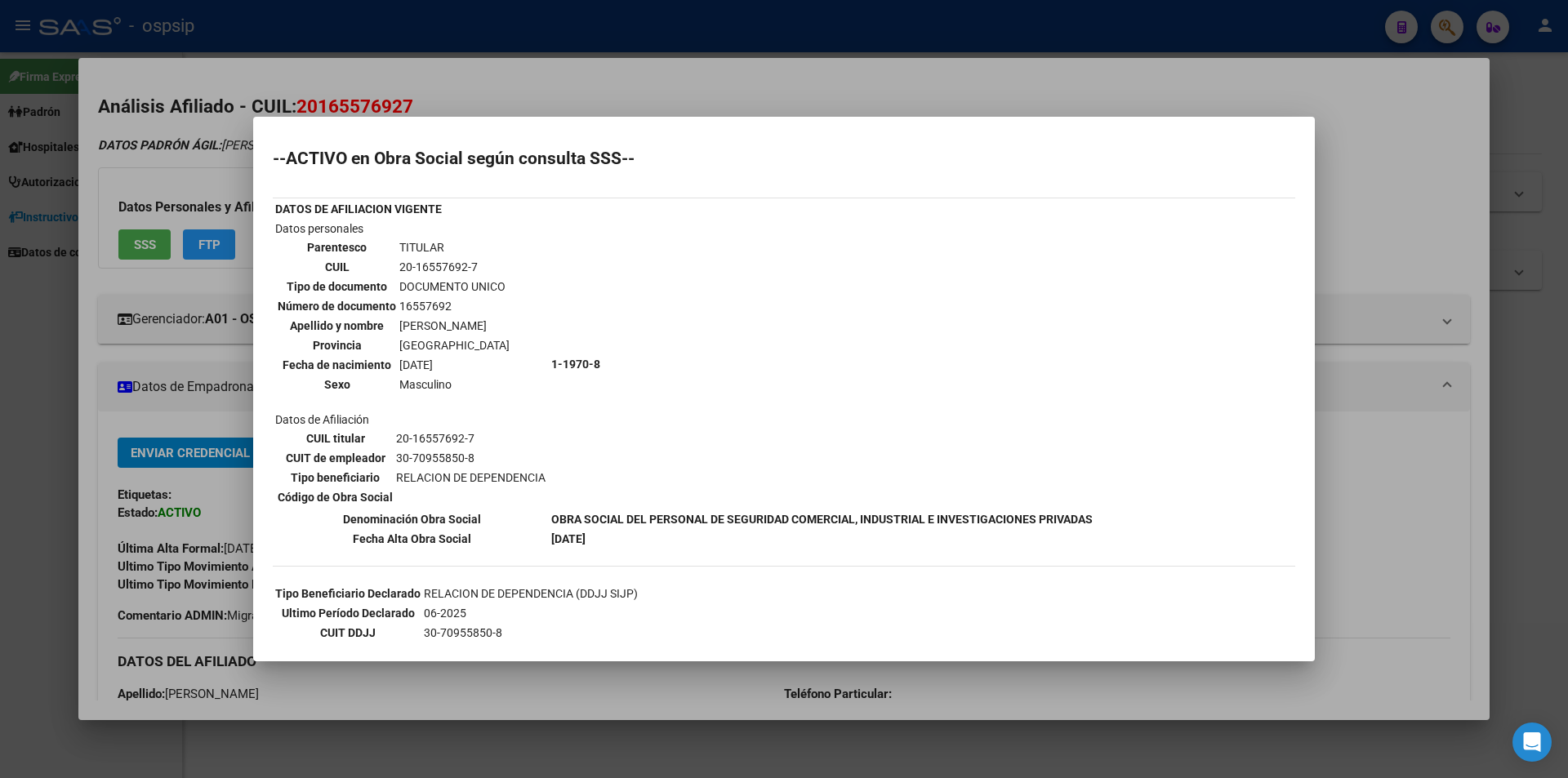
click at [755, 74] on div at bounding box center [784, 389] width 1568 height 778
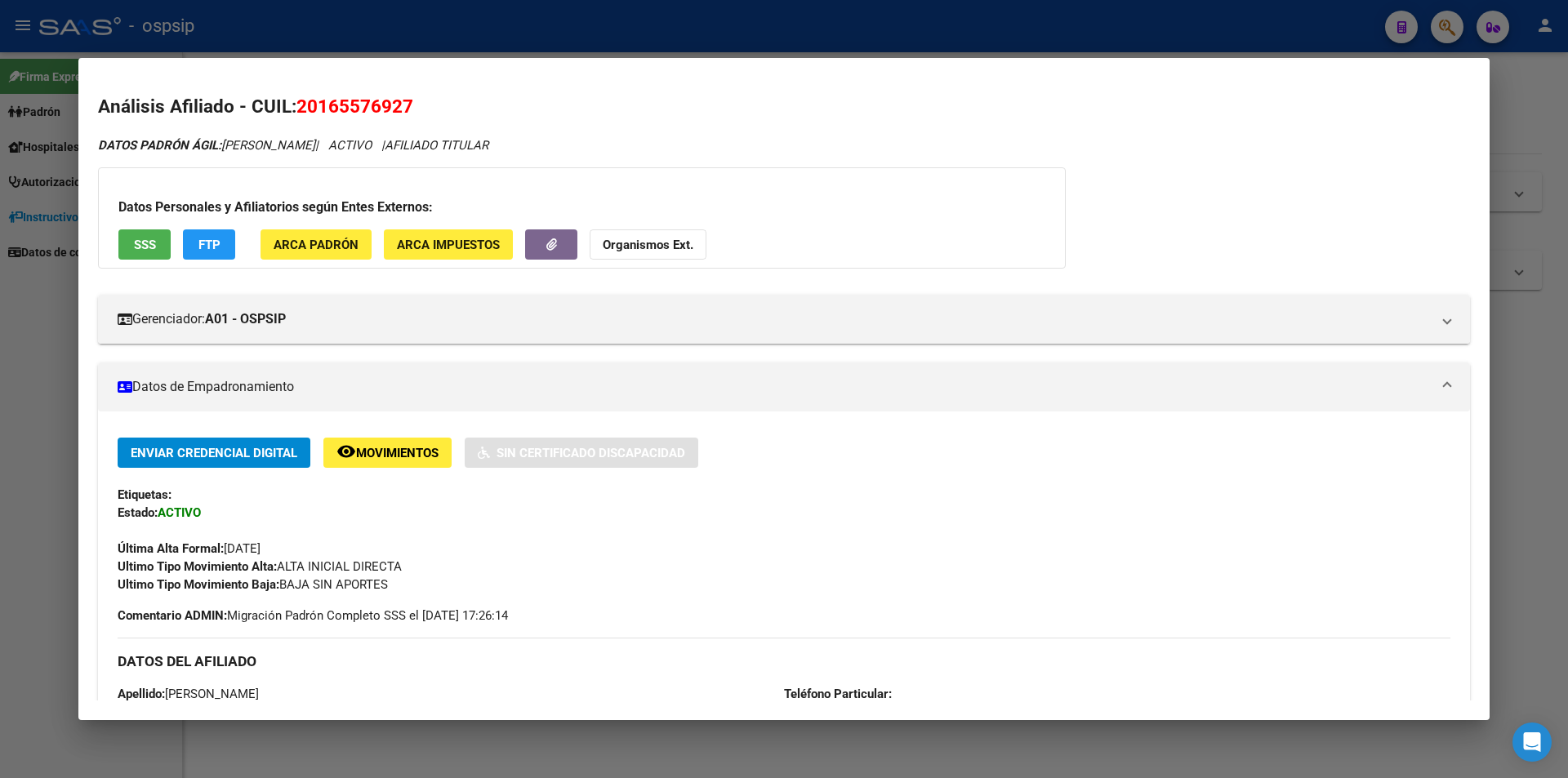
click at [765, 43] on div at bounding box center [784, 389] width 1568 height 778
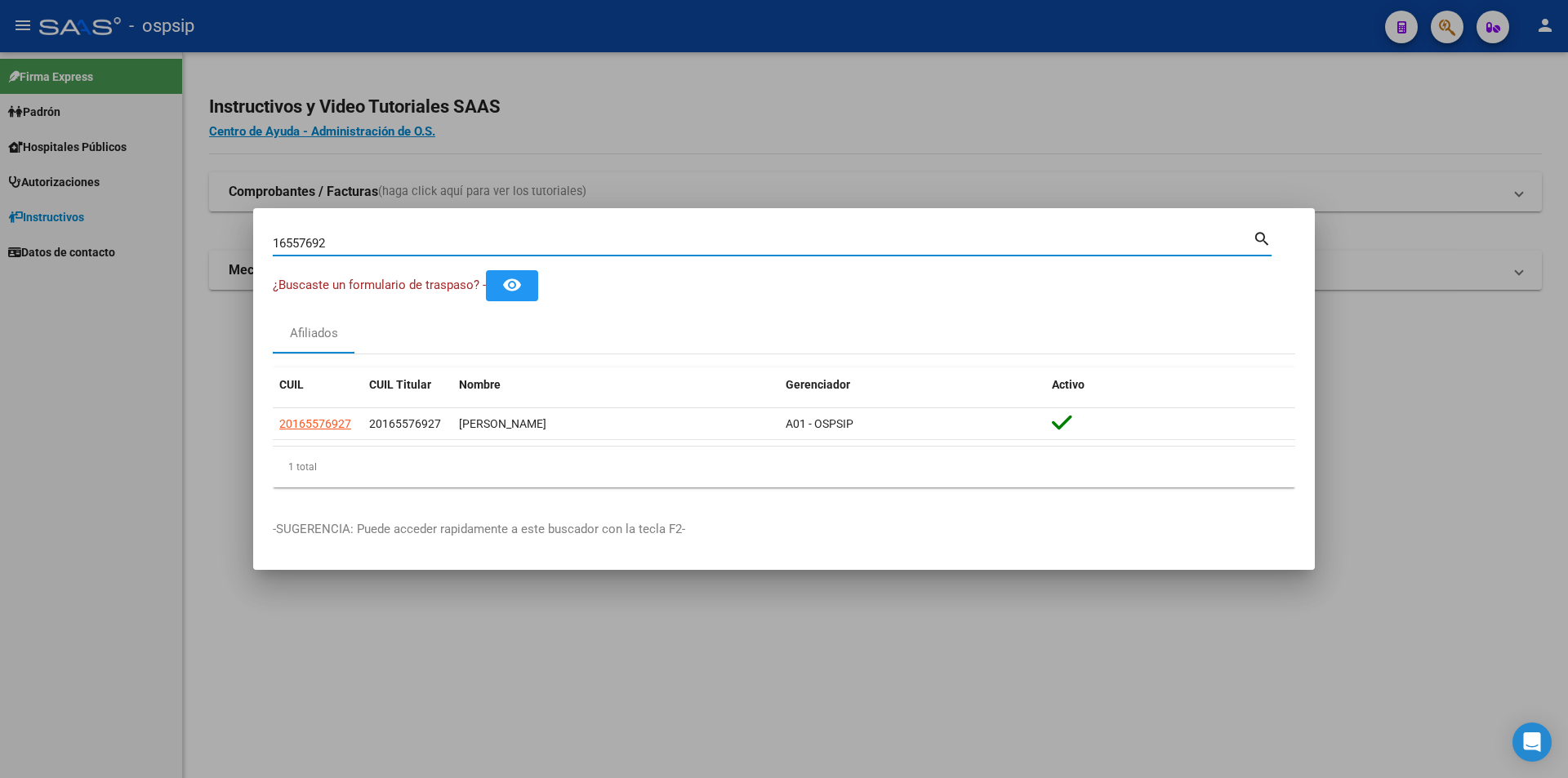
drag, startPoint x: 414, startPoint y: 242, endPoint x: 169, endPoint y: 240, distance: 245.0
click at [169, 240] on div "16557692 Buscar (apellido, dni, cuil, nro traspaso, cuit, obra social) search ¿…" at bounding box center [784, 389] width 1568 height 778
paste input "23762397"
type input "23762397"
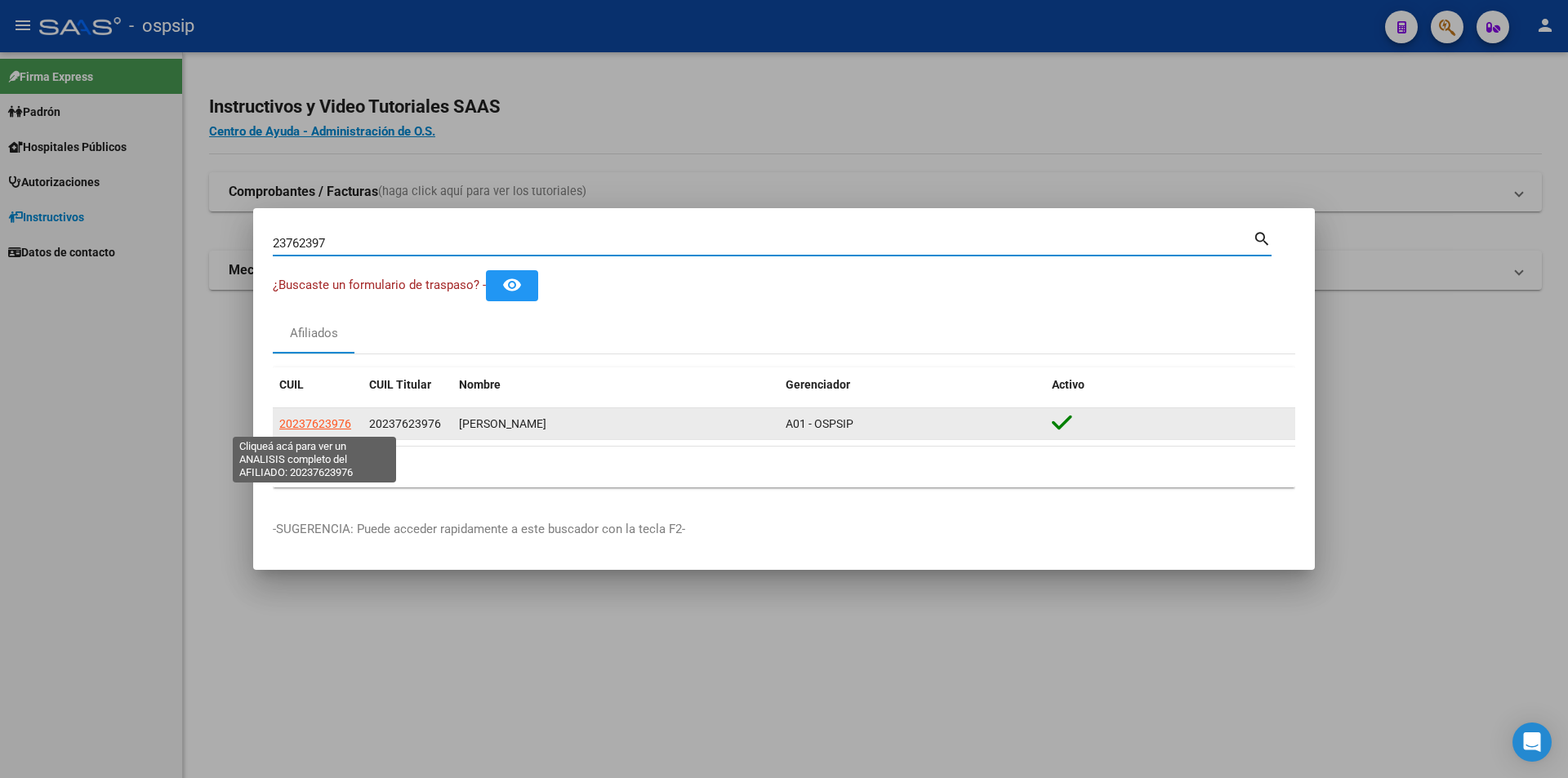
click at [338, 423] on span "20237623976" at bounding box center [315, 424] width 72 height 13
type textarea "20237623976"
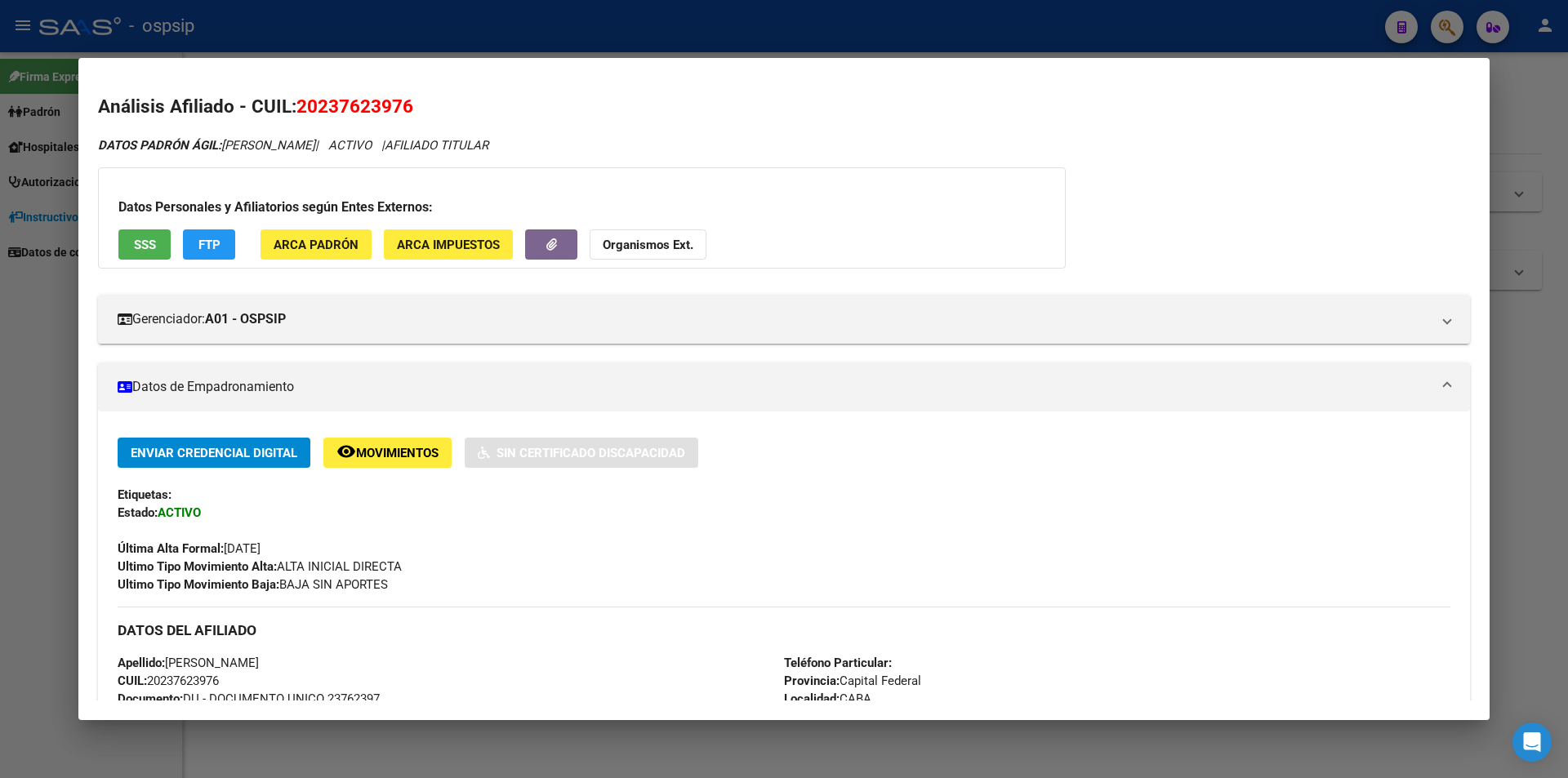
click at [162, 242] on button "SSS" at bounding box center [144, 244] width 52 height 30
